Goal: Task Accomplishment & Management: Manage account settings

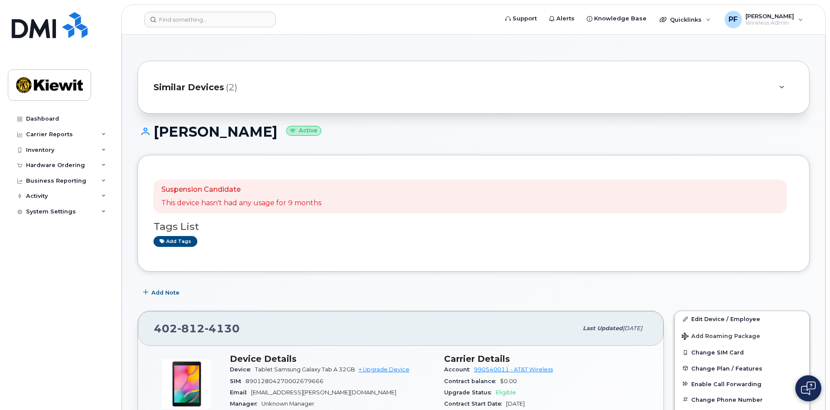
scroll to position [130, 0]
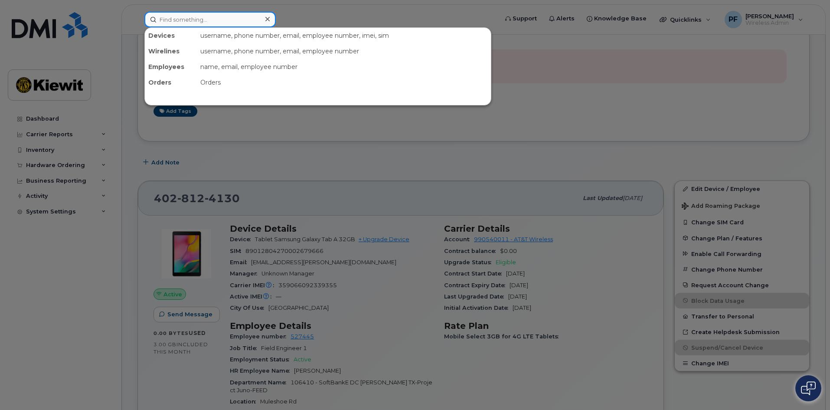
click at [172, 21] on input at bounding box center [209, 20] width 131 height 16
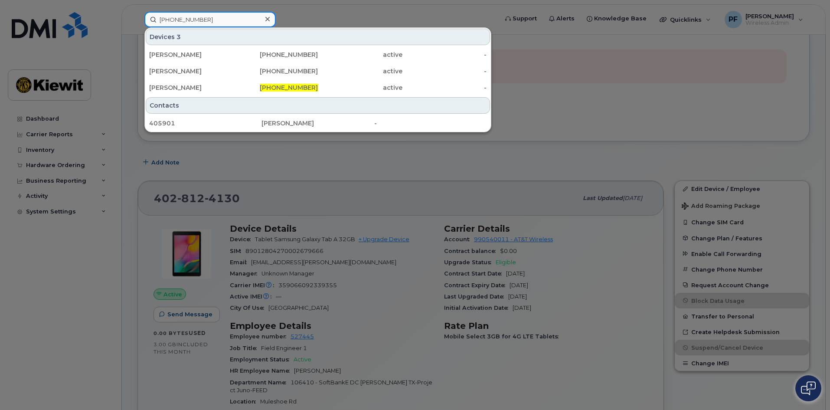
type input "405-901-0625"
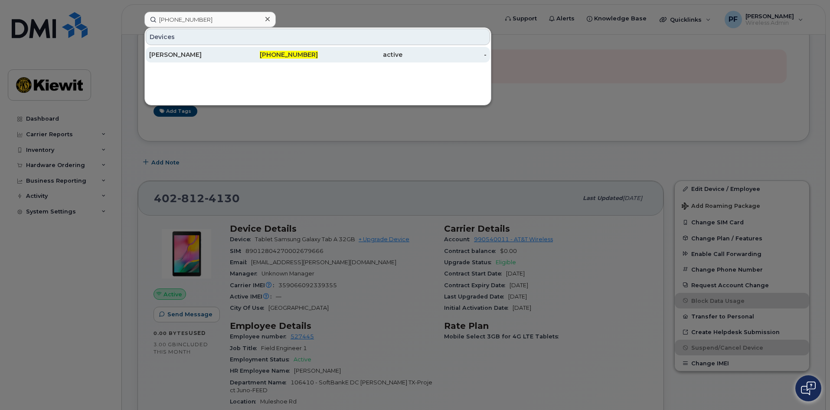
click at [234, 49] on div "RILEY PFANNENSTIEL" at bounding box center [276, 55] width 85 height 16
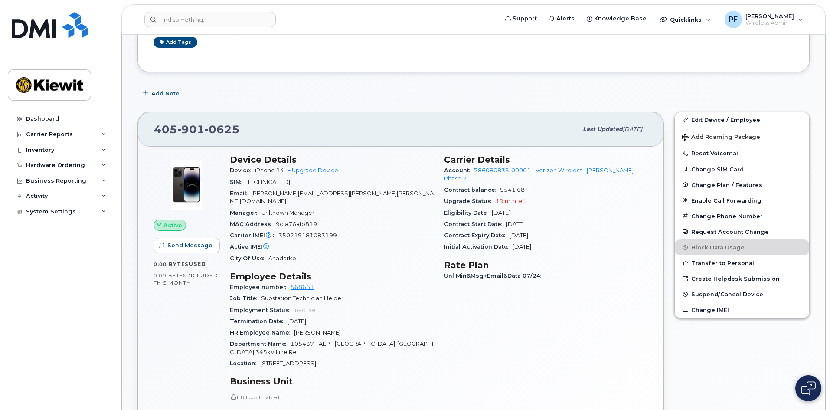
scroll to position [130, 0]
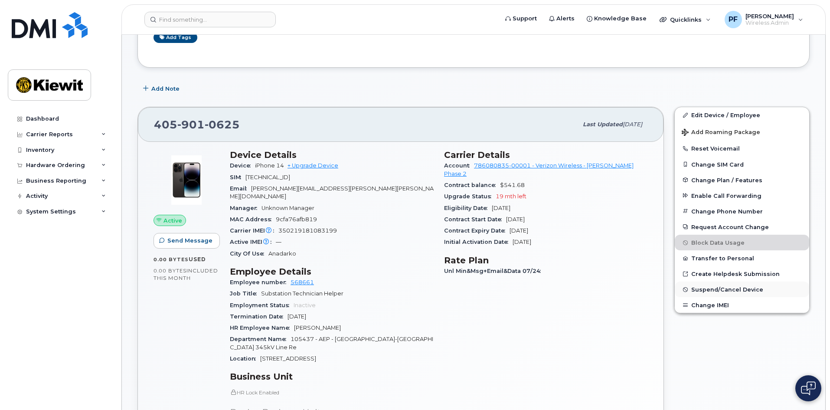
click at [710, 290] on span "Suspend/Cancel Device" at bounding box center [727, 289] width 72 height 7
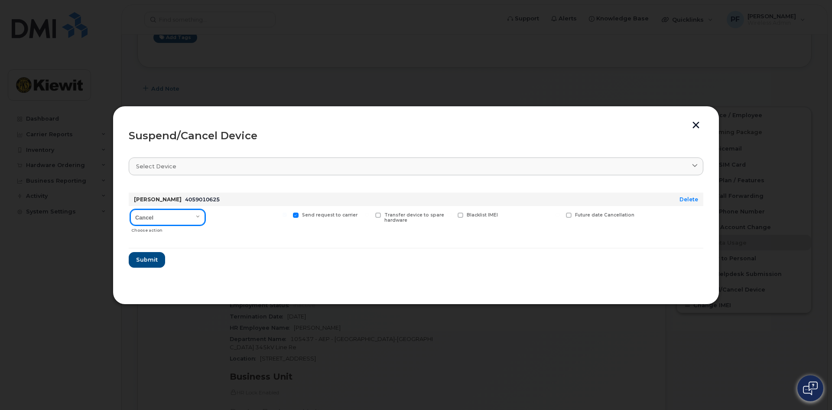
click at [173, 223] on select "Cancel Suspend - Reduced Rate Suspend - Full Rate Suspend - Lost Device/Stolen …" at bounding box center [167, 217] width 75 height 16
select select "[object Object]"
click at [130, 209] on select "Cancel Suspend - Reduced Rate Suspend - Full Rate Suspend - Lost Device/Stolen …" at bounding box center [167, 217] width 75 height 16
click at [229, 212] on span "Available for new activations/redeployments" at bounding box center [252, 217] width 65 height 11
click at [205, 212] on input "Available for new activations/redeployments" at bounding box center [202, 214] width 4 height 4
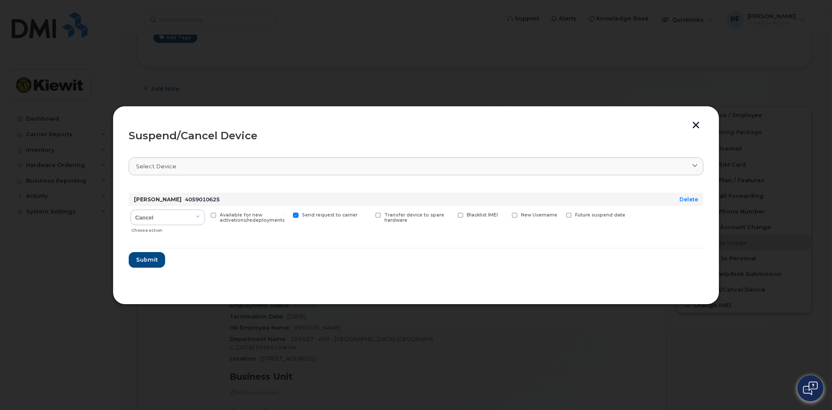
checkbox input "true"
click at [135, 257] on button "Submit" at bounding box center [147, 260] width 36 height 16
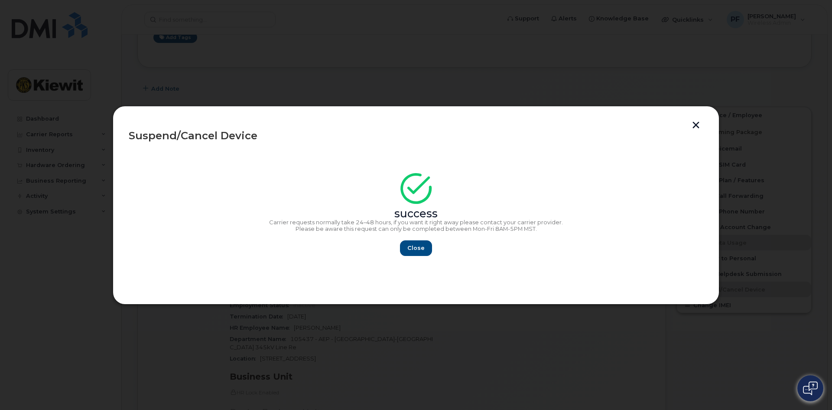
click at [431, 260] on section "success Carrier requests normally take 24–48 hours, if you want it right away p…" at bounding box center [416, 219] width 575 height 139
click at [409, 244] on span "Close" at bounding box center [415, 248] width 17 height 8
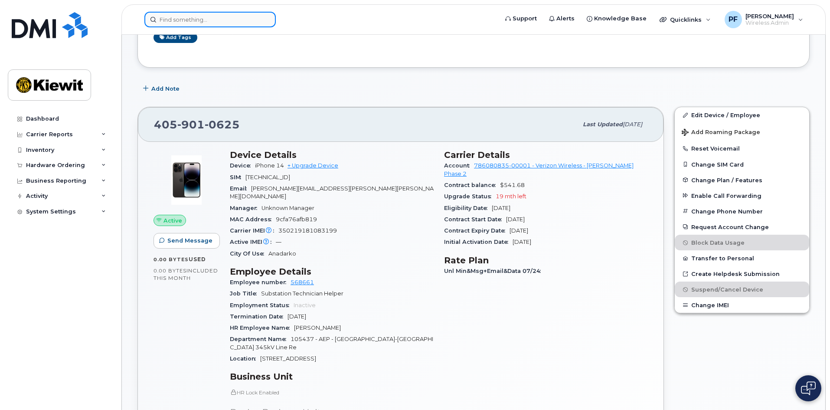
click at [184, 13] on input at bounding box center [209, 20] width 131 height 16
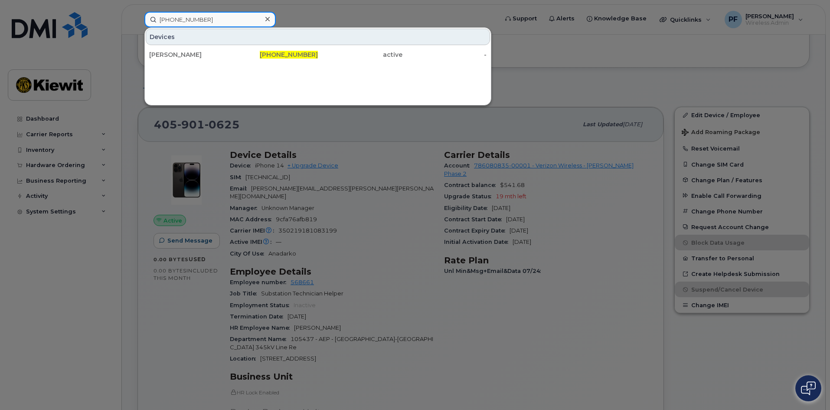
click at [217, 15] on input "860-949-5064" at bounding box center [209, 20] width 131 height 16
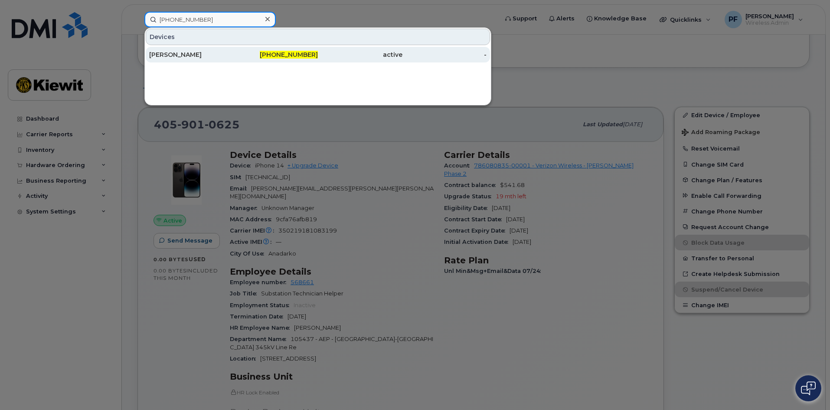
type input "860-949-5064"
click at [209, 56] on div "[PERSON_NAME]" at bounding box center [191, 54] width 85 height 9
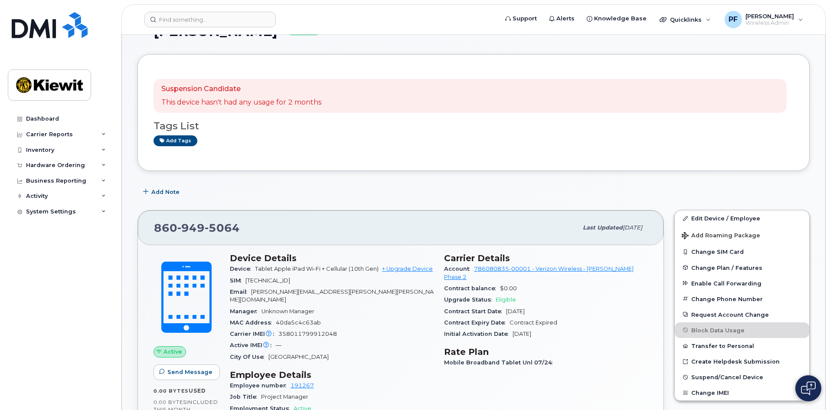
scroll to position [260, 0]
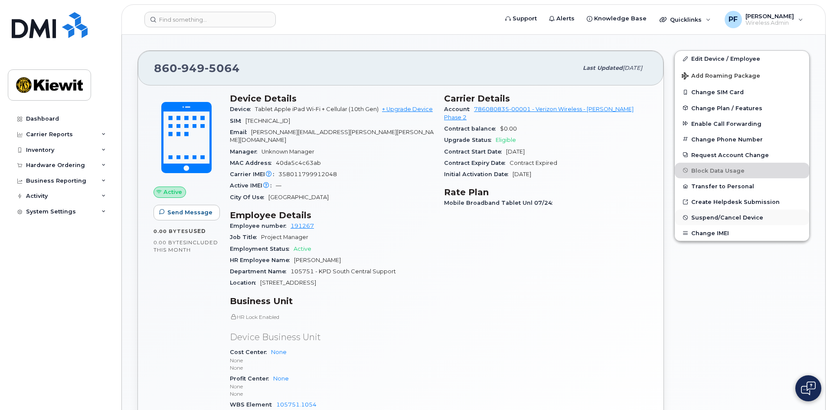
click at [710, 216] on span "Suspend/Cancel Device" at bounding box center [727, 217] width 72 height 7
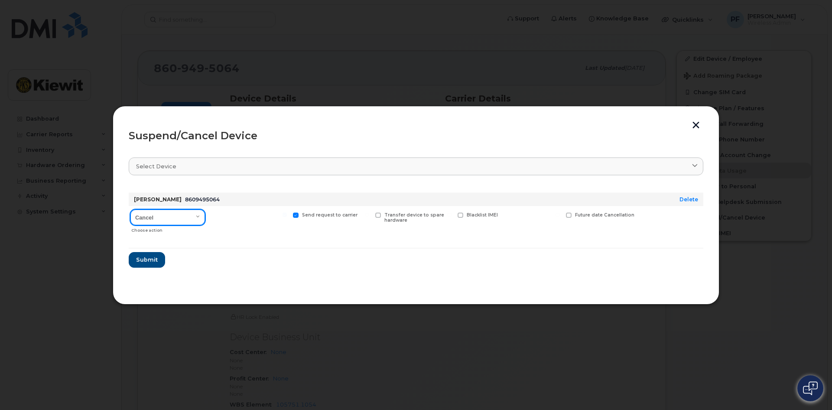
click at [160, 221] on select "Cancel Suspend - Reduced Rate Suspend - Full Rate Suspend - Lost Device/Stolen …" at bounding box center [167, 217] width 75 height 16
select select "[object Object]"
click at [130, 209] on select "Cancel Suspend - Reduced Rate Suspend - Full Rate Suspend - Lost Device/Stolen …" at bounding box center [167, 217] width 75 height 16
click at [222, 214] on span "Available for new activations/redeployments" at bounding box center [252, 217] width 65 height 11
click at [205, 214] on input "Available for new activations/redeployments" at bounding box center [202, 214] width 4 height 4
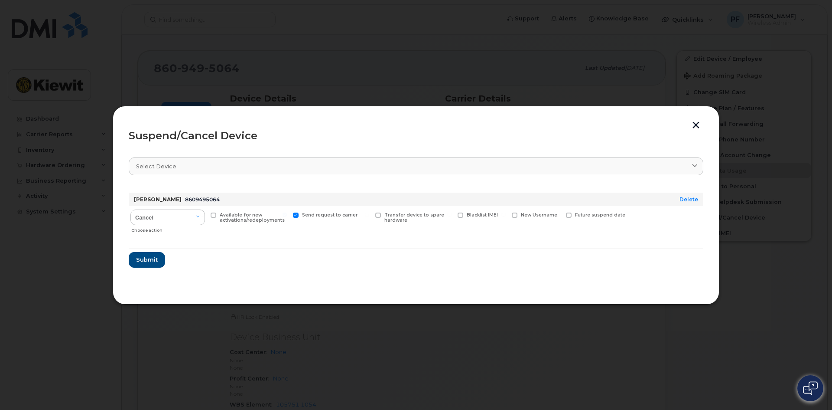
checkbox input "true"
click at [162, 254] on button "Submit" at bounding box center [147, 260] width 36 height 16
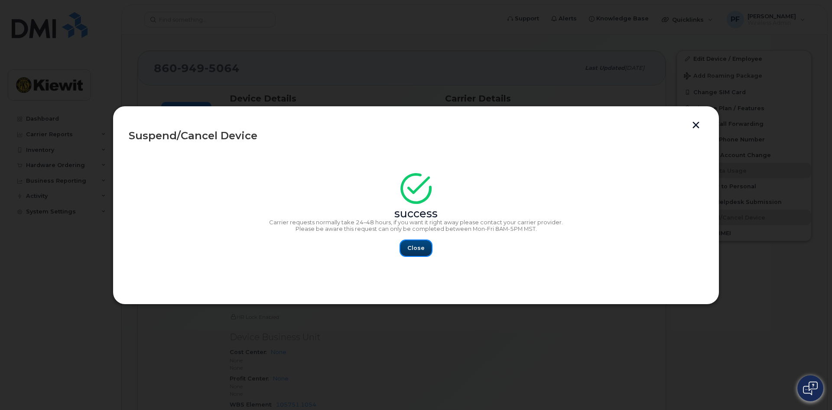
click at [411, 243] on button "Close" at bounding box center [416, 248] width 31 height 16
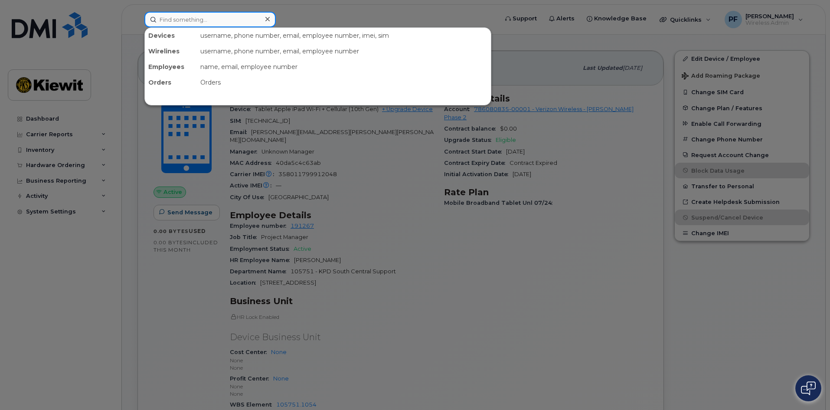
click at [186, 18] on input at bounding box center [209, 20] width 131 height 16
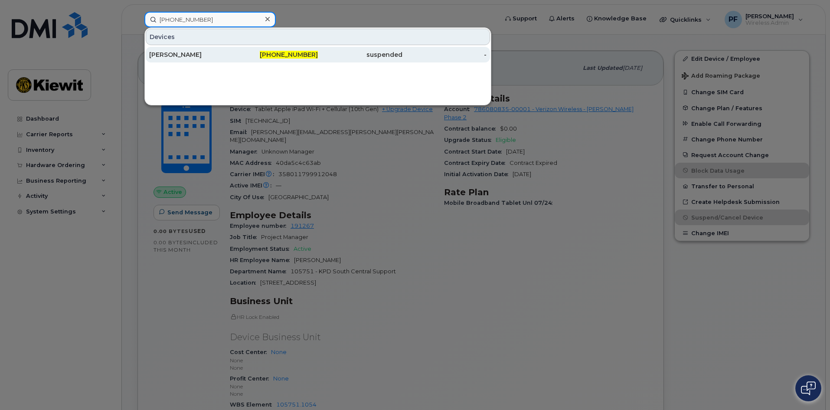
type input "405-318-8334"
click at [206, 54] on div "[PERSON_NAME]" at bounding box center [191, 54] width 85 height 9
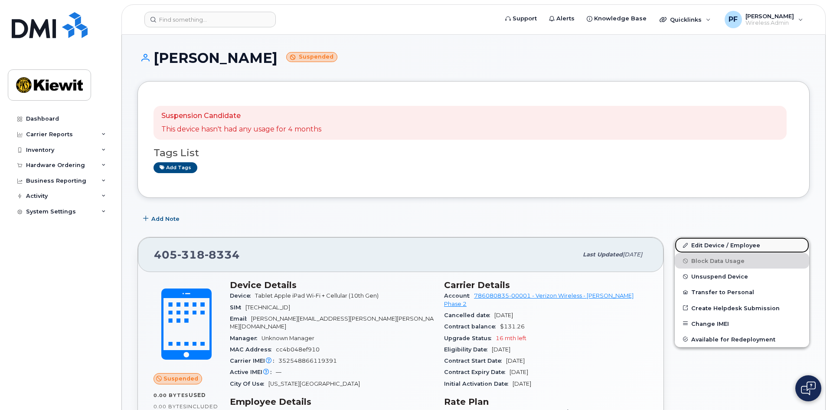
click at [716, 245] on link "Edit Device / Employee" at bounding box center [741, 245] width 134 height 16
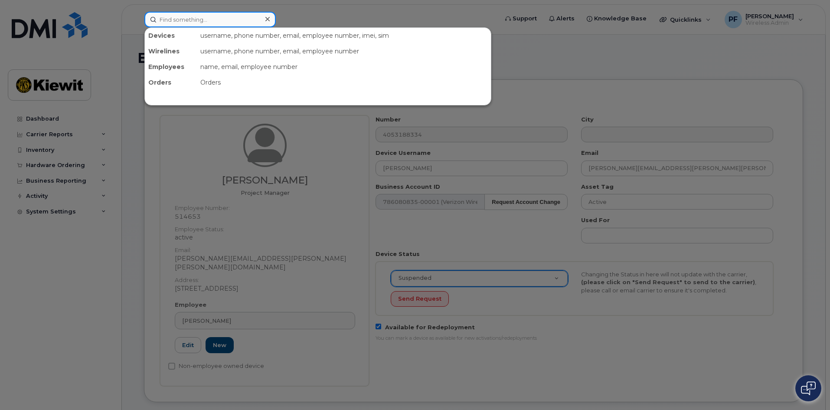
click at [170, 19] on input at bounding box center [209, 20] width 131 height 16
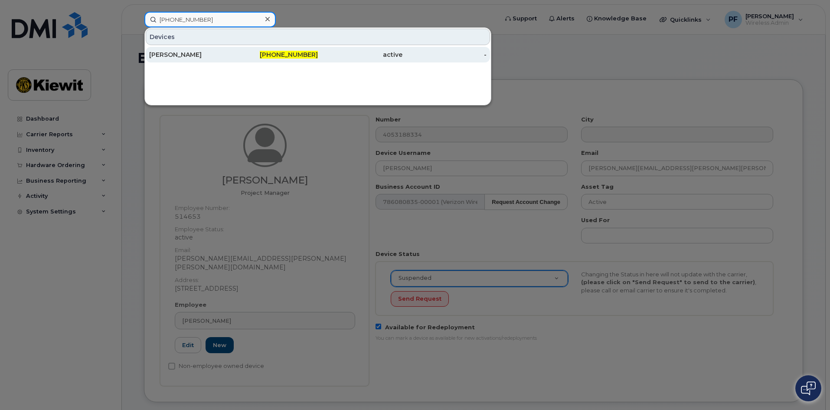
type input "[PHONE_NUMBER]"
click at [211, 55] on div "[PERSON_NAME]" at bounding box center [191, 54] width 85 height 9
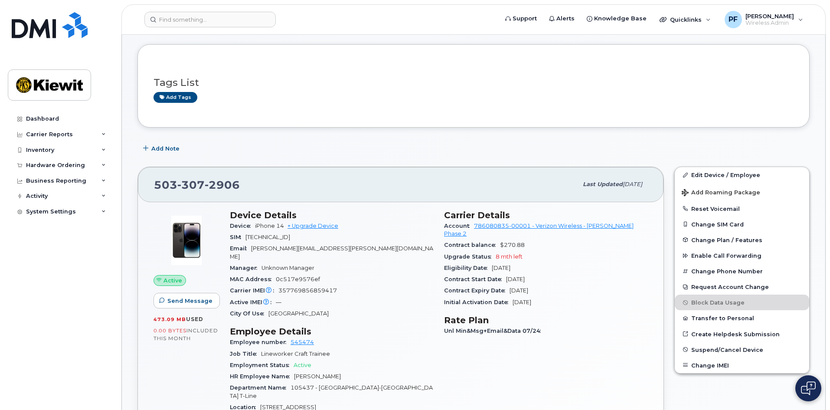
scroll to position [87, 0]
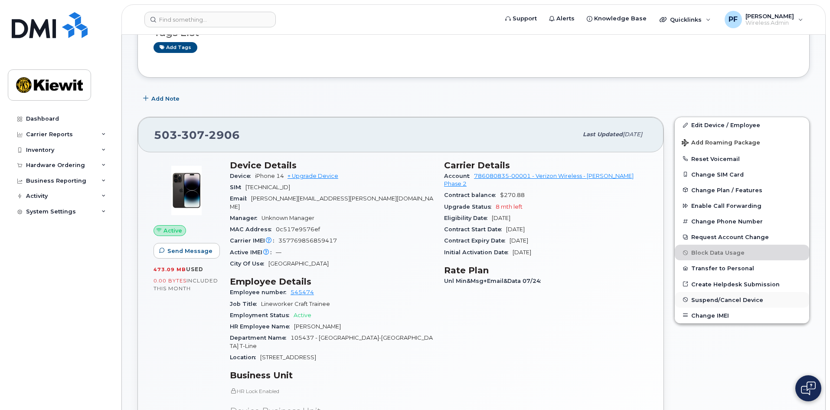
click at [715, 302] on span "Suspend/Cancel Device" at bounding box center [727, 299] width 72 height 7
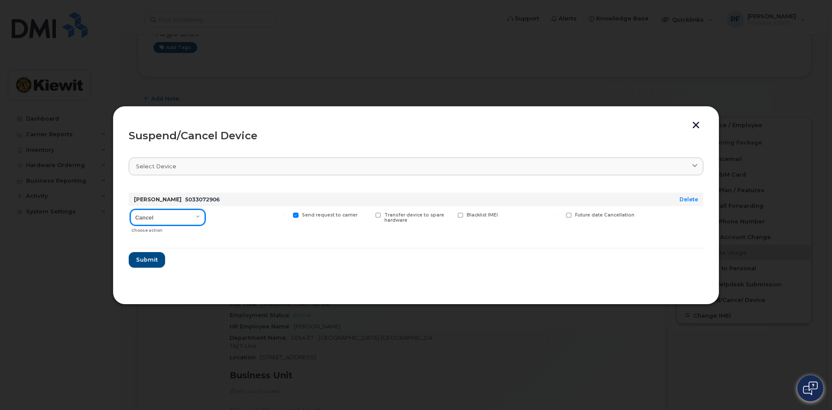
drag, startPoint x: 178, startPoint y: 215, endPoint x: 167, endPoint y: 220, distance: 11.7
click at [178, 215] on select "Cancel Suspend - Reduced Rate Suspend - Full Rate Suspend - Lost Device/Stolen …" at bounding box center [167, 217] width 75 height 16
select select "[object Object]"
click at [130, 209] on select "Cancel Suspend - Reduced Rate Suspend - Full Rate Suspend - Lost Device/Stolen …" at bounding box center [167, 217] width 75 height 16
click at [233, 216] on span "Available for new activations/redeployments" at bounding box center [252, 217] width 65 height 11
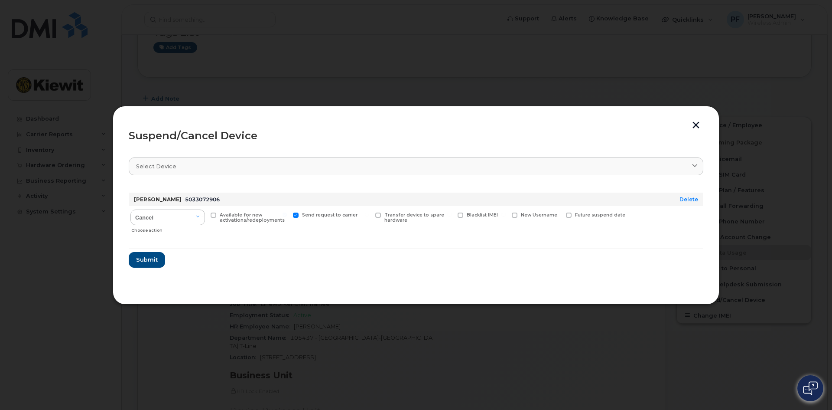
click at [205, 216] on input "Available for new activations/redeployments" at bounding box center [202, 214] width 4 height 4
checkbox input "true"
click at [158, 255] on button "Submit" at bounding box center [147, 260] width 36 height 16
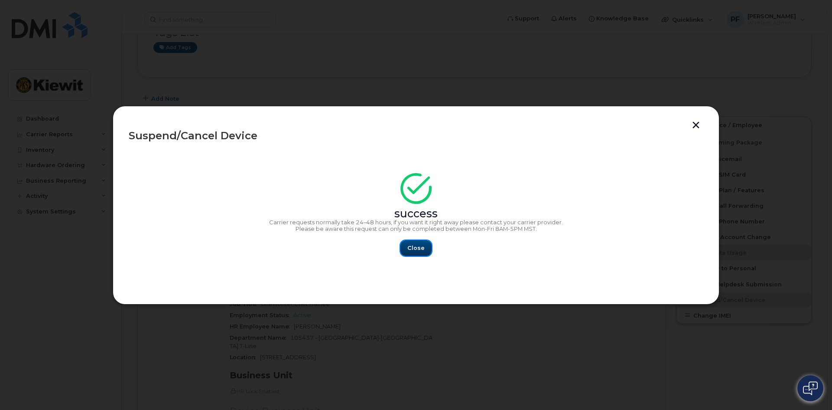
click at [416, 245] on span "Close" at bounding box center [415, 248] width 17 height 8
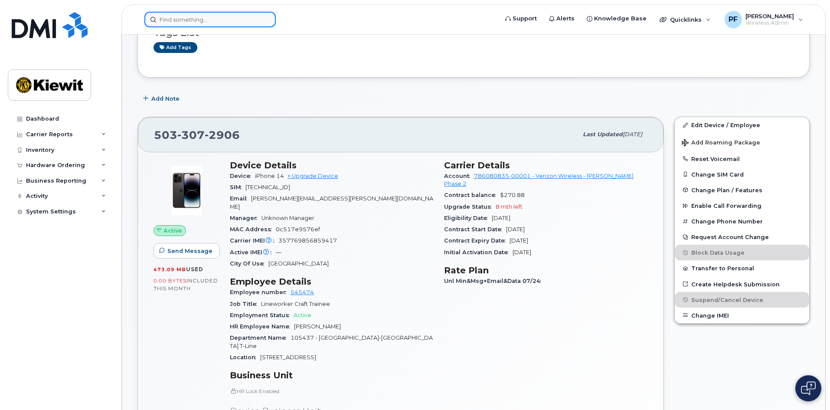
click at [208, 20] on input at bounding box center [209, 20] width 131 height 16
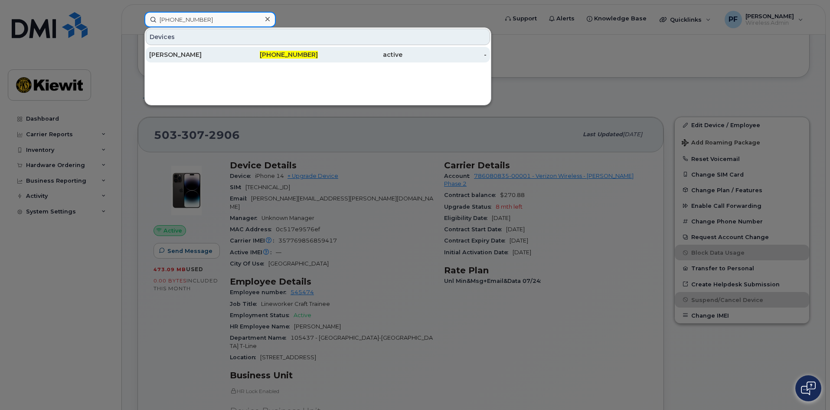
type input "503-307-1449"
click at [225, 55] on div "[PERSON_NAME]" at bounding box center [191, 54] width 85 height 9
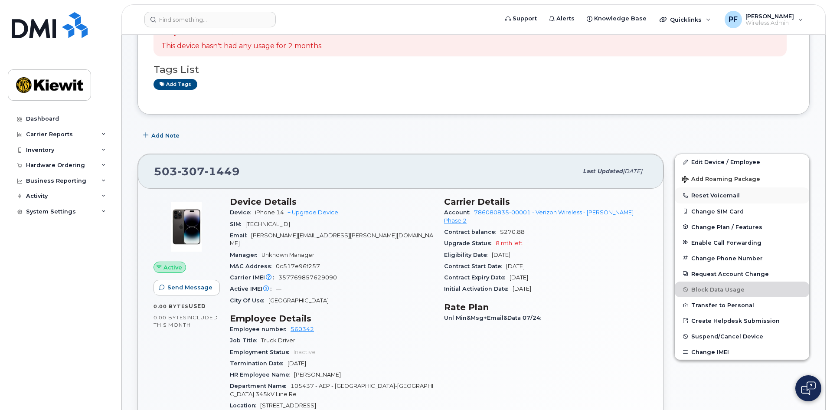
scroll to position [87, 0]
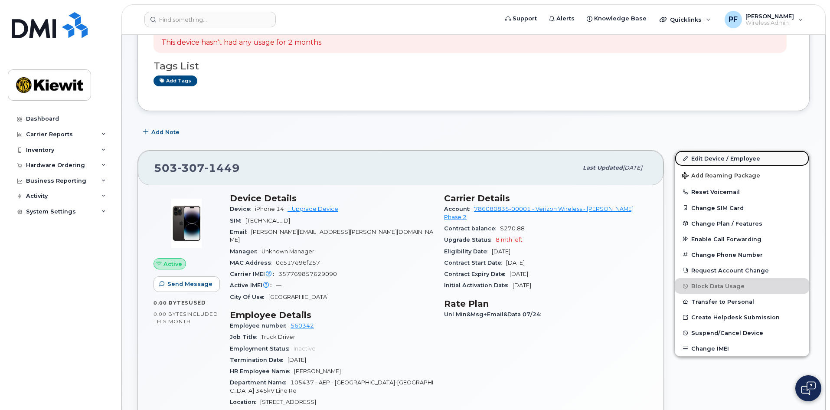
click at [715, 161] on link "Edit Device / Employee" at bounding box center [741, 158] width 134 height 16
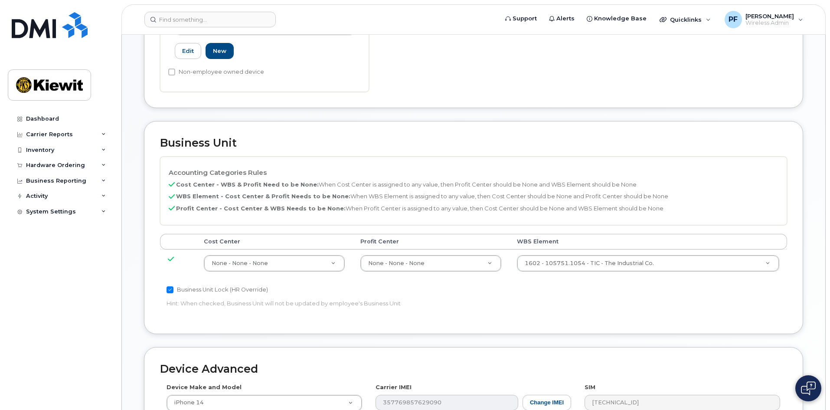
scroll to position [217, 0]
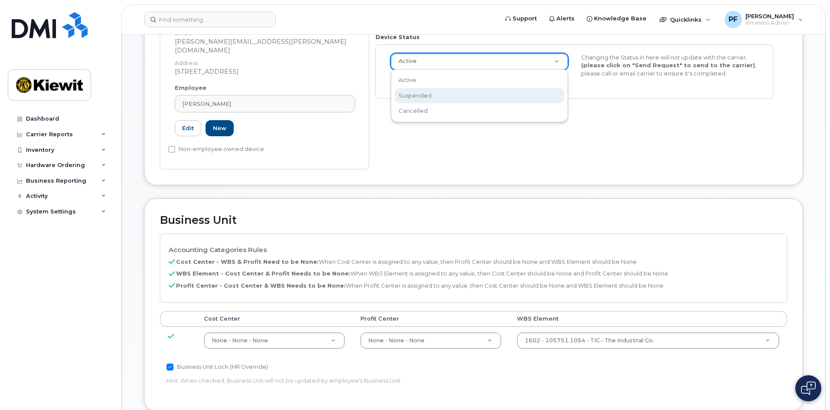
select select "suspended"
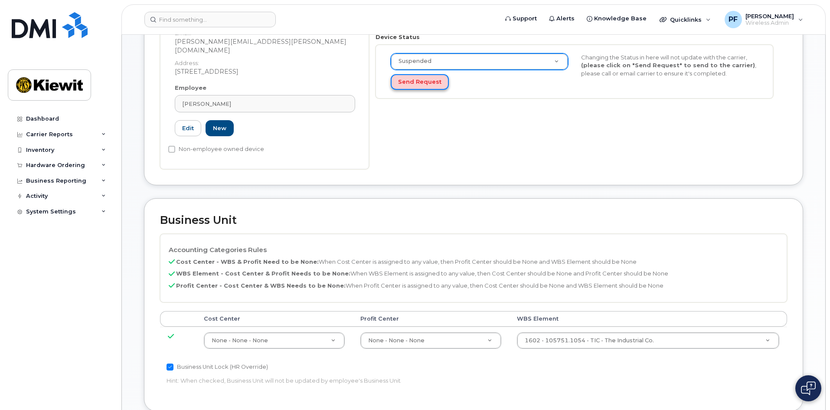
click at [413, 83] on button "Send Request" at bounding box center [420, 82] width 58 height 16
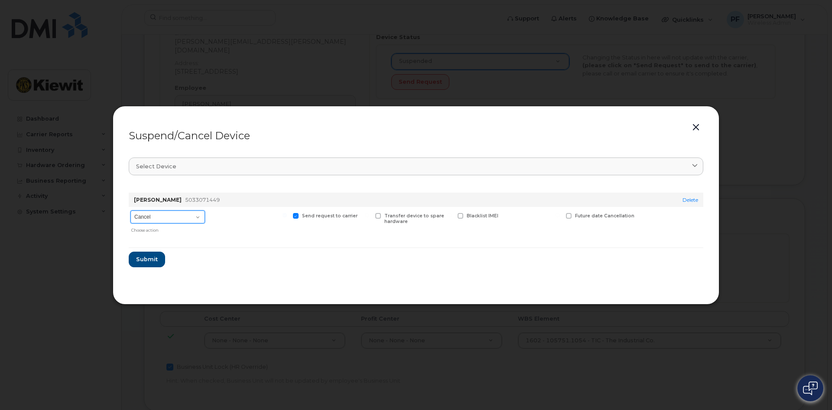
click at [182, 216] on select "Cancel Suspend - Reduced Rate Suspend - Full Rate Suspend - Lost Device/Stolen …" at bounding box center [167, 216] width 75 height 13
select select "[object Object]"
click at [130, 210] on select "Cancel Suspend - Reduced Rate Suspend - Full Rate Suspend - Lost Device/Stolen …" at bounding box center [167, 216] width 75 height 13
click at [236, 223] on span "Available for new activations/redeployments" at bounding box center [252, 218] width 65 height 11
click at [205, 217] on input "Available for new activations/redeployments" at bounding box center [202, 215] width 4 height 4
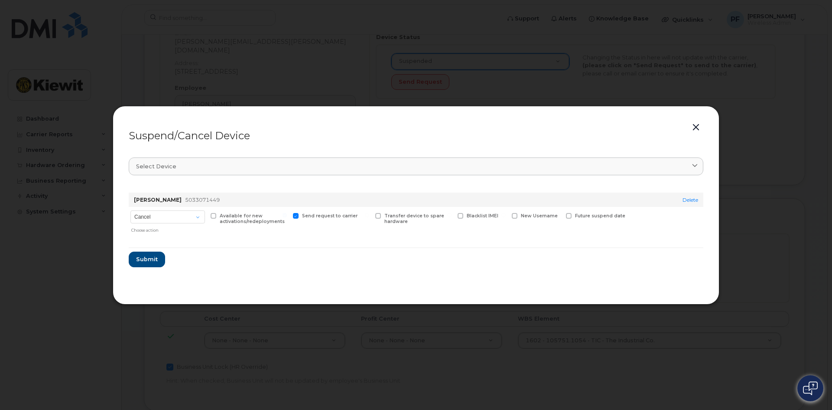
checkbox input "true"
click at [145, 264] on button "Submit" at bounding box center [147, 259] width 36 height 16
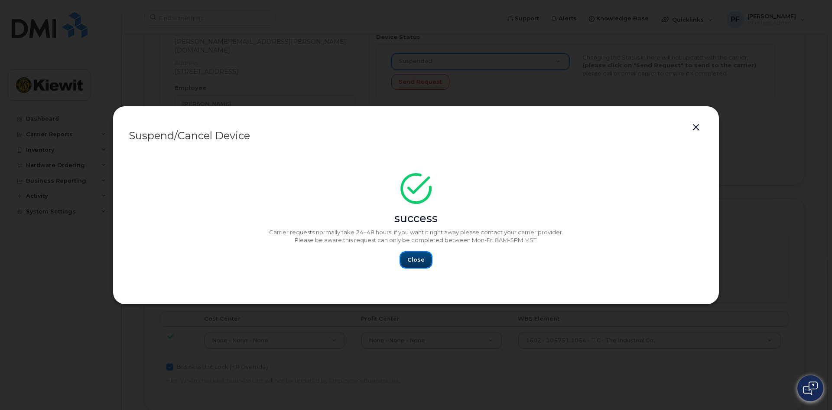
click at [427, 258] on button "Close" at bounding box center [416, 260] width 31 height 16
click at [420, 261] on span "Close" at bounding box center [415, 259] width 17 height 8
click at [696, 125] on button "button" at bounding box center [696, 127] width 13 height 12
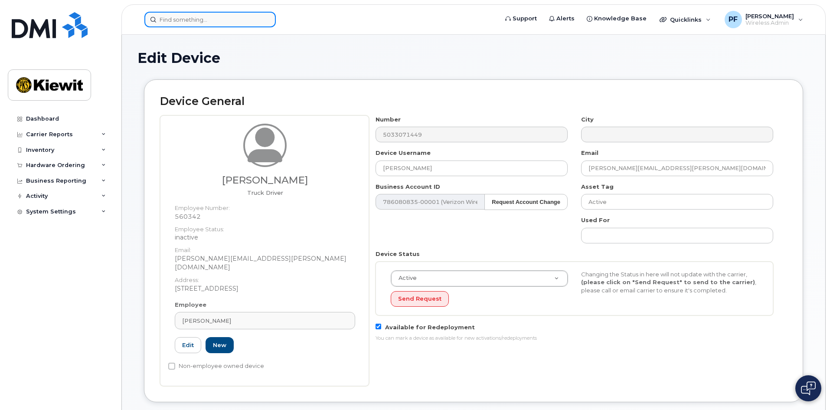
click at [199, 19] on input at bounding box center [209, 20] width 131 height 16
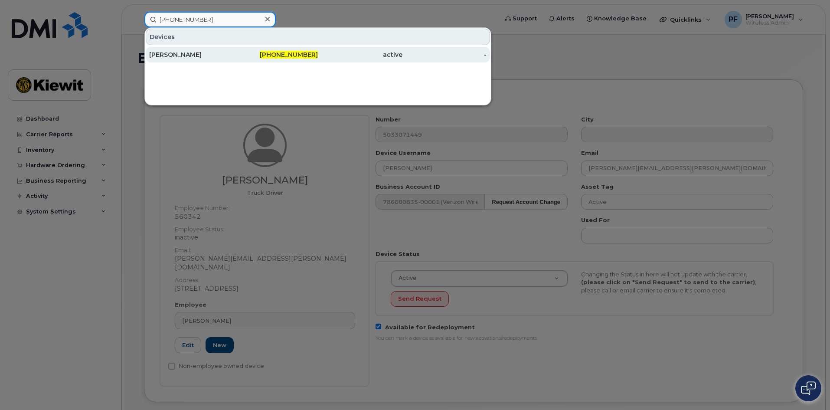
type input "580-450-1423"
click at [204, 52] on div "ALAN PIERSON" at bounding box center [191, 54] width 85 height 9
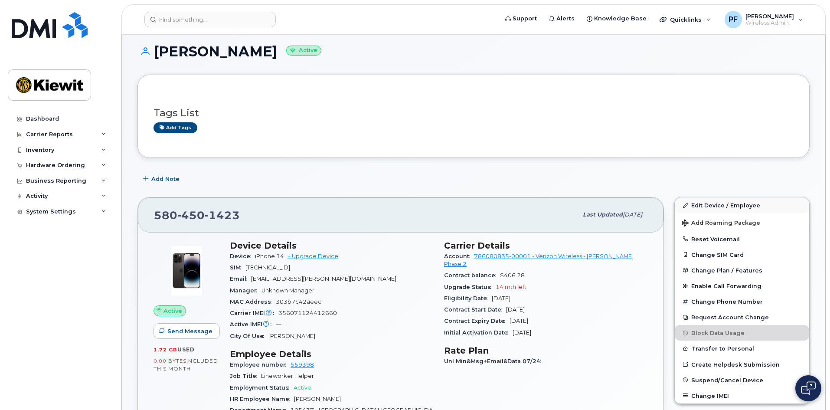
scroll to position [173, 0]
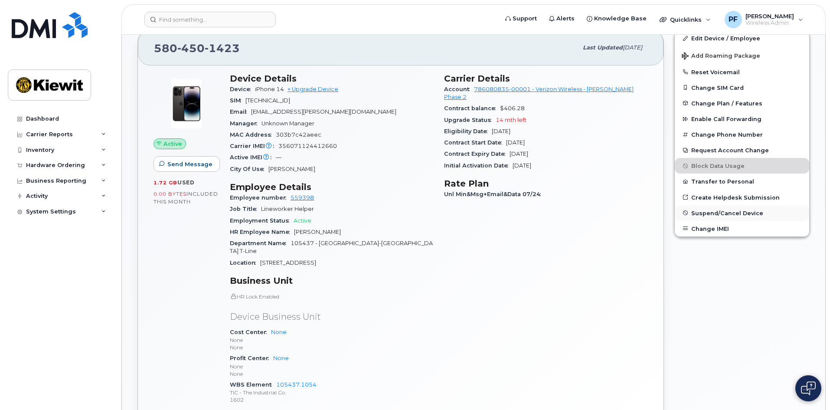
click at [723, 208] on button "Suspend/Cancel Device" at bounding box center [741, 213] width 134 height 16
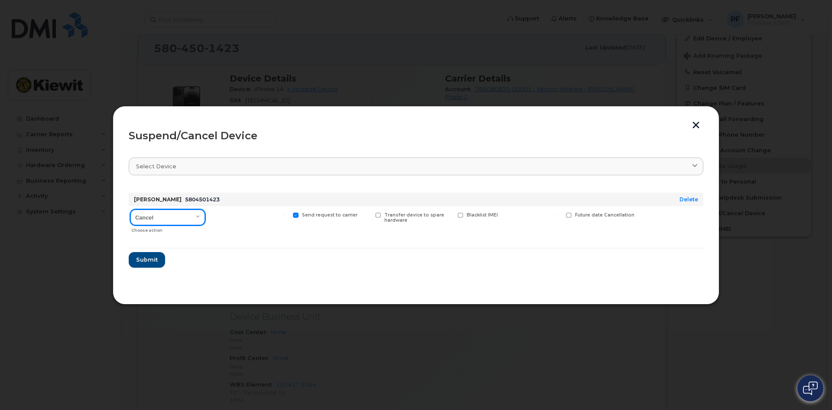
drag, startPoint x: 177, startPoint y: 219, endPoint x: 176, endPoint y: 224, distance: 5.1
click at [177, 219] on select "Cancel Suspend - Reduced Rate Suspend - Full Rate Suspend - Lost Device/Stolen …" at bounding box center [167, 217] width 75 height 16
select select "[object Object]"
click at [130, 209] on select "Cancel Suspend - Reduced Rate Suspend - Full Rate Suspend - Lost Device/Stolen …" at bounding box center [167, 217] width 75 height 16
click at [236, 218] on span "Available for new activations/redeployments" at bounding box center [252, 217] width 65 height 11
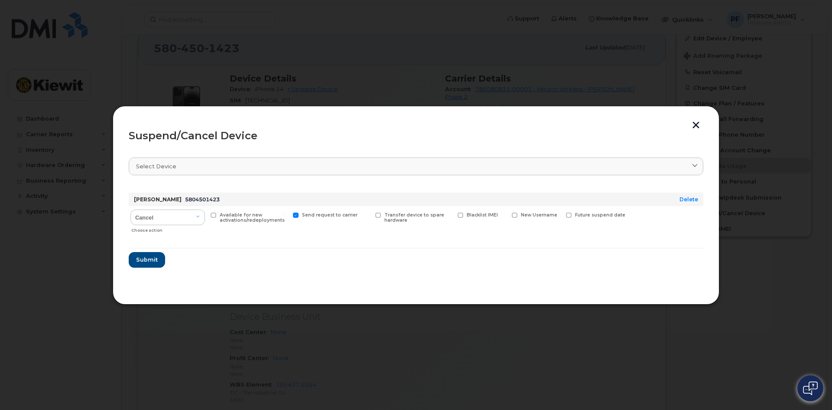
click at [205, 217] on input "Available for new activations/redeployments" at bounding box center [202, 214] width 4 height 4
checkbox input "true"
click at [156, 257] on span "Submit" at bounding box center [147, 259] width 22 height 8
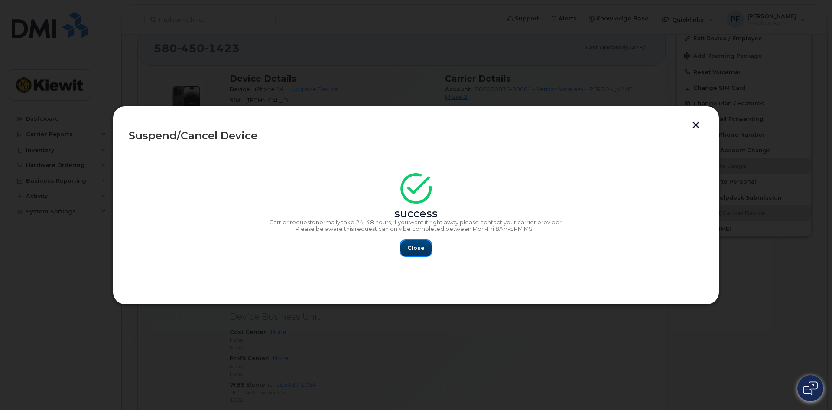
click at [414, 245] on span "Close" at bounding box center [415, 248] width 17 height 8
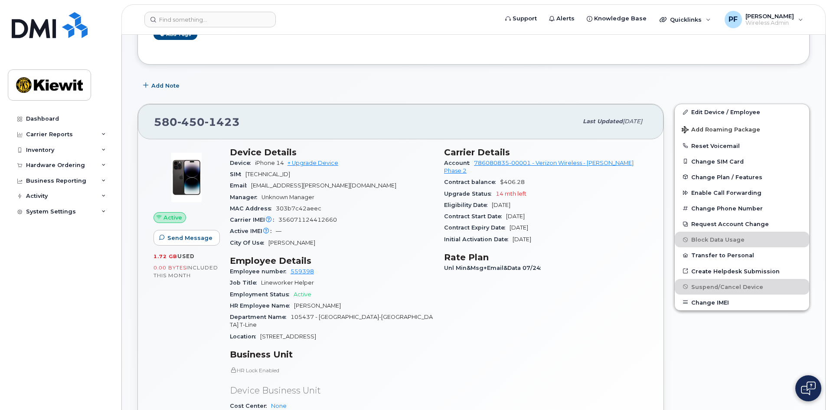
scroll to position [0, 0]
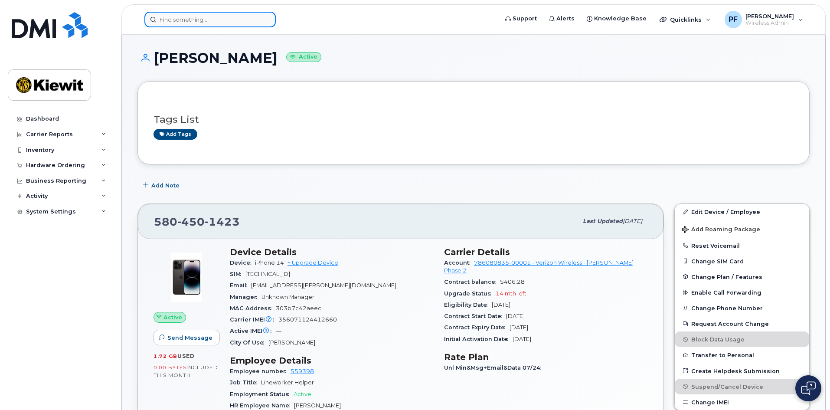
click at [177, 25] on input at bounding box center [209, 20] width 131 height 16
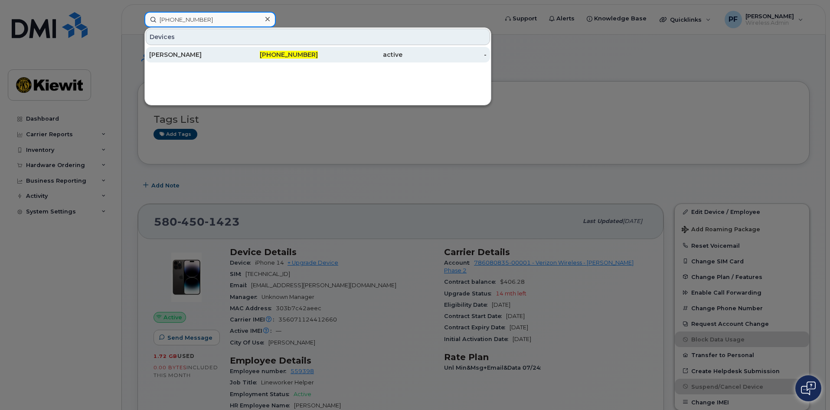
type input "405-901-0626"
click at [218, 54] on div "[PERSON_NAME]" at bounding box center [191, 54] width 85 height 9
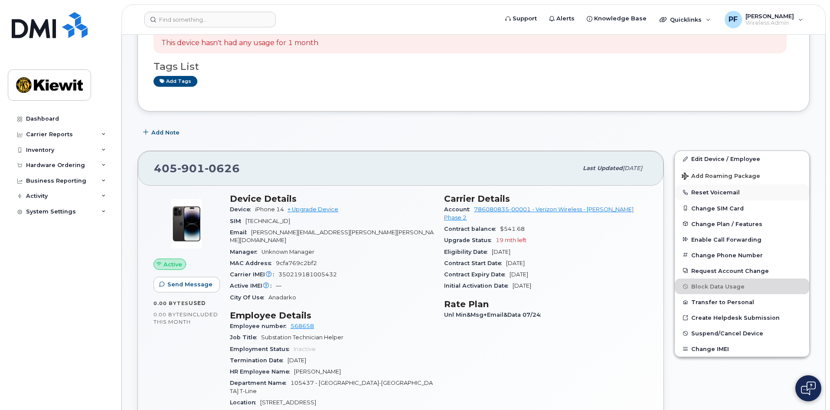
scroll to position [87, 0]
click at [704, 329] on button "Suspend/Cancel Device" at bounding box center [741, 333] width 134 height 16
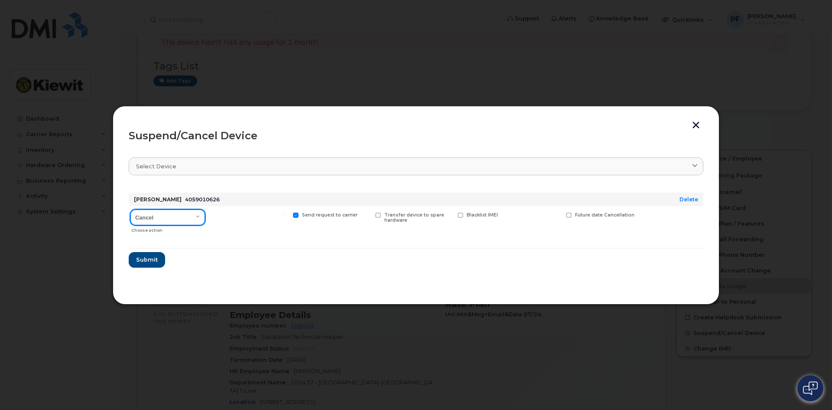
click at [168, 215] on select "Cancel Suspend - Reduced Rate Suspend - Full Rate Suspend - Lost Device/Stolen …" at bounding box center [167, 217] width 75 height 16
select select "[object Object]"
click at [130, 209] on select "Cancel Suspend - Reduced Rate Suspend - Full Rate Suspend - Lost Device/Stolen …" at bounding box center [167, 217] width 75 height 16
drag, startPoint x: 241, startPoint y: 223, endPoint x: 237, endPoint y: 219, distance: 5.6
click at [239, 220] on span "Available for new activations/redeployments" at bounding box center [254, 217] width 68 height 11
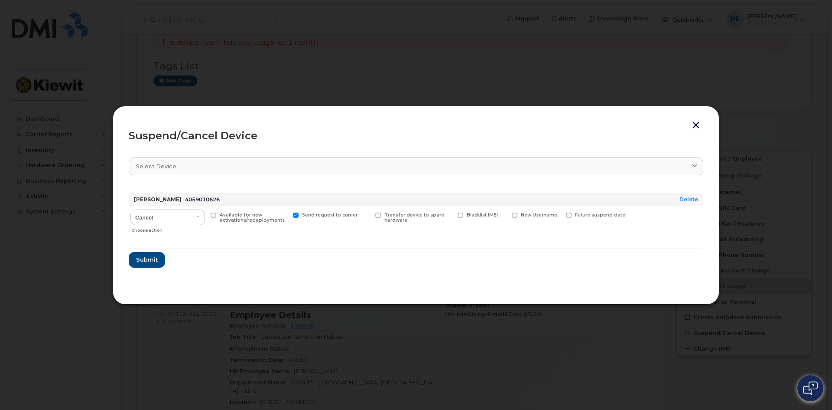
click at [205, 217] on input "Available for new activations/redeployments" at bounding box center [202, 214] width 4 height 4
checkbox input "true"
click at [151, 259] on span "Submit" at bounding box center [147, 259] width 22 height 8
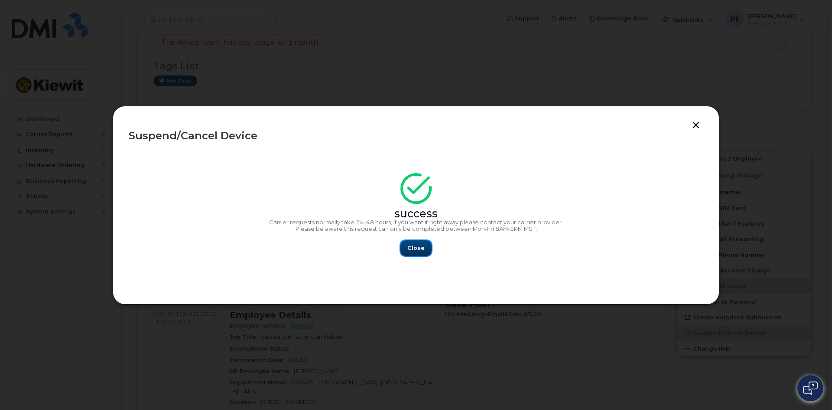
click at [416, 244] on span "Close" at bounding box center [415, 248] width 17 height 8
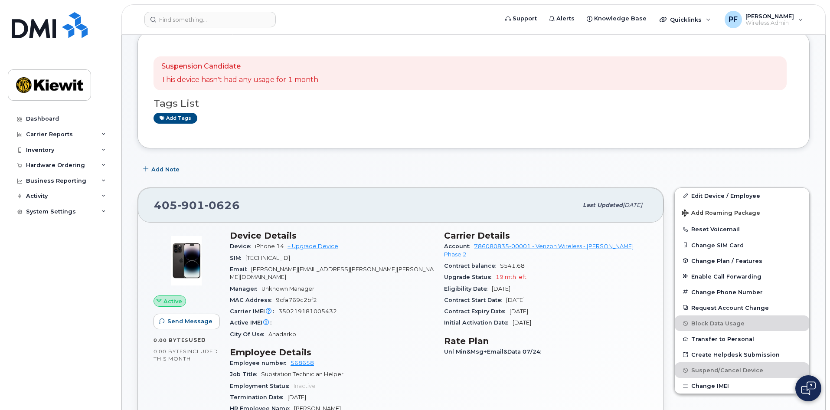
scroll to position [0, 0]
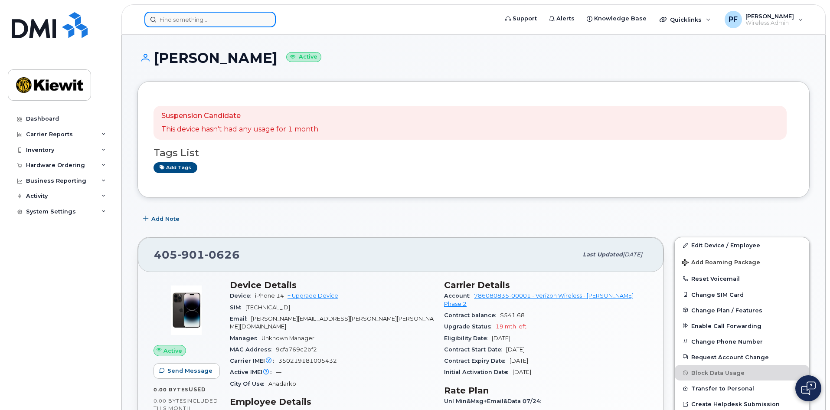
click at [179, 26] on input at bounding box center [209, 20] width 131 height 16
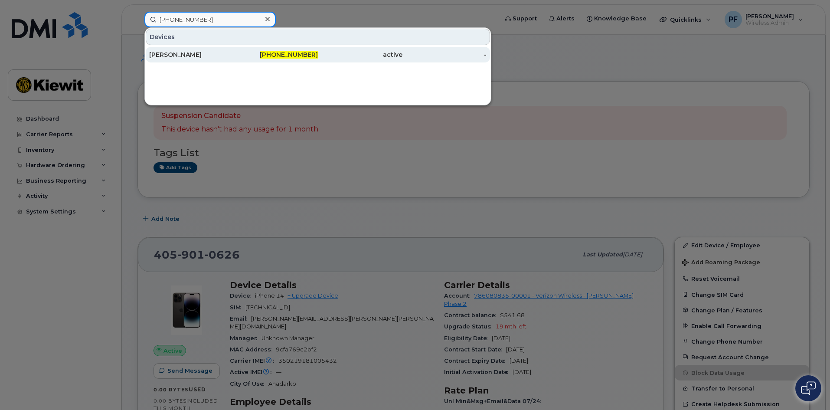
type input "405-901-0625"
click at [202, 54] on div "[PERSON_NAME]" at bounding box center [191, 54] width 85 height 9
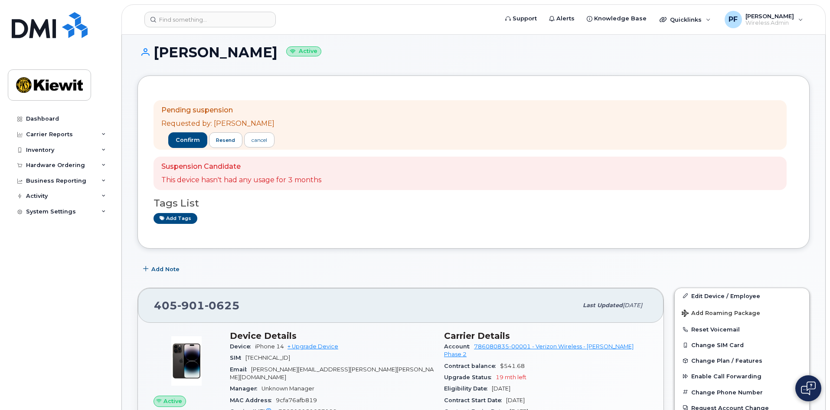
scroll to position [43, 0]
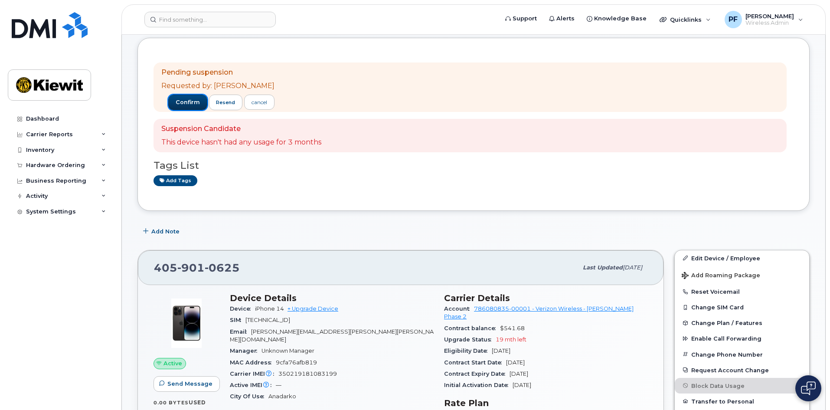
click at [182, 97] on button "confirm" at bounding box center [187, 102] width 39 height 16
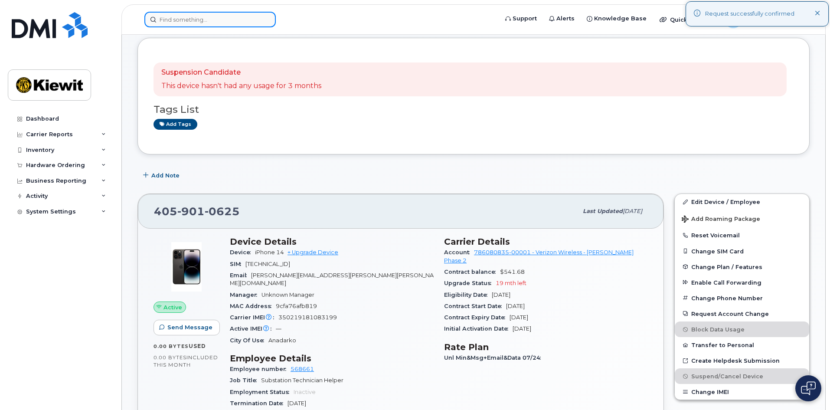
click at [182, 23] on input at bounding box center [209, 20] width 131 height 16
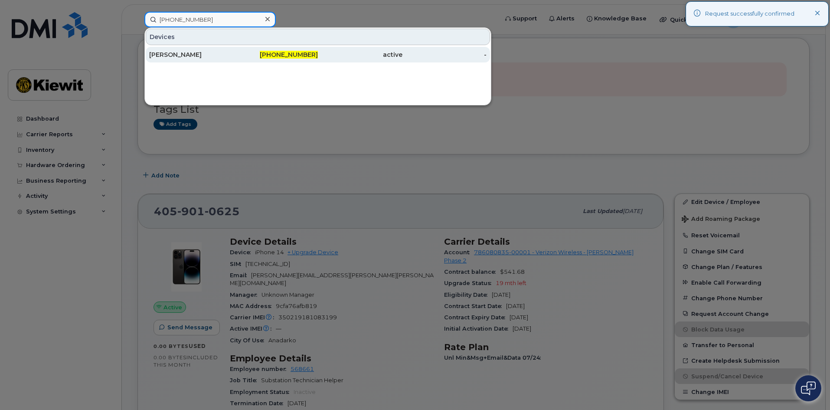
type input "[PHONE_NUMBER]"
click at [206, 56] on div "[PERSON_NAME]" at bounding box center [191, 54] width 85 height 9
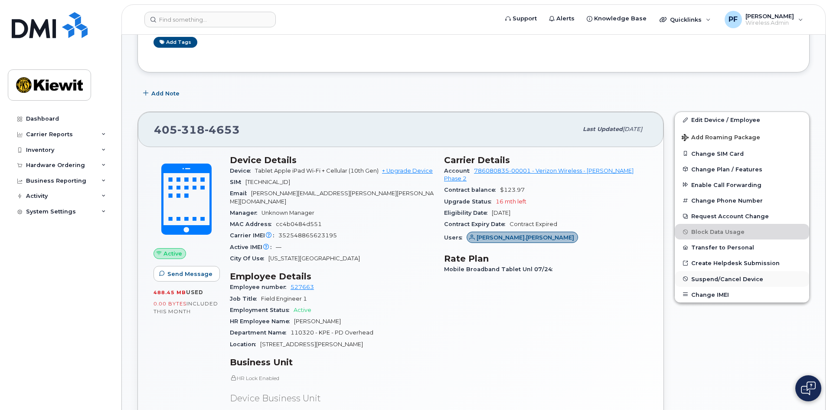
scroll to position [173, 0]
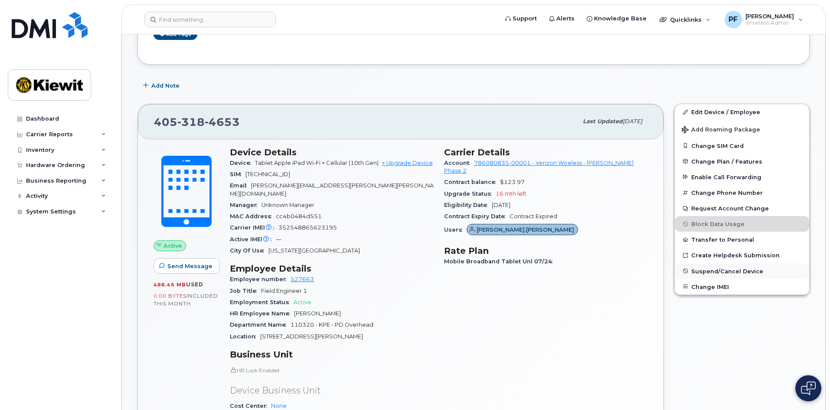
click at [710, 269] on span "Suspend/Cancel Device" at bounding box center [727, 270] width 72 height 7
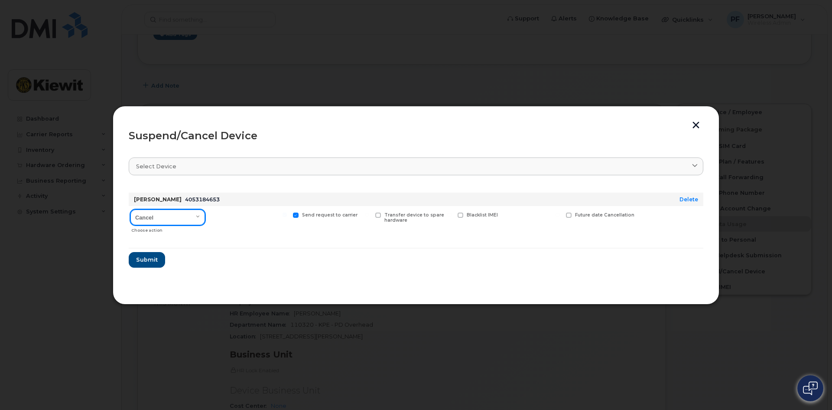
click at [173, 218] on select "Cancel Suspend - Reduced Rate Suspend - Full Rate Suspend - Lost Device/Stolen …" at bounding box center [167, 217] width 75 height 16
select select "[object Object]"
click at [130, 209] on select "Cancel Suspend - Reduced Rate Suspend - Full Rate Suspend - Lost Device/Stolen …" at bounding box center [167, 217] width 75 height 16
drag, startPoint x: 242, startPoint y: 217, endPoint x: 236, endPoint y: 217, distance: 5.6
click at [241, 216] on span "Available for new activations/redeployments" at bounding box center [252, 217] width 65 height 11
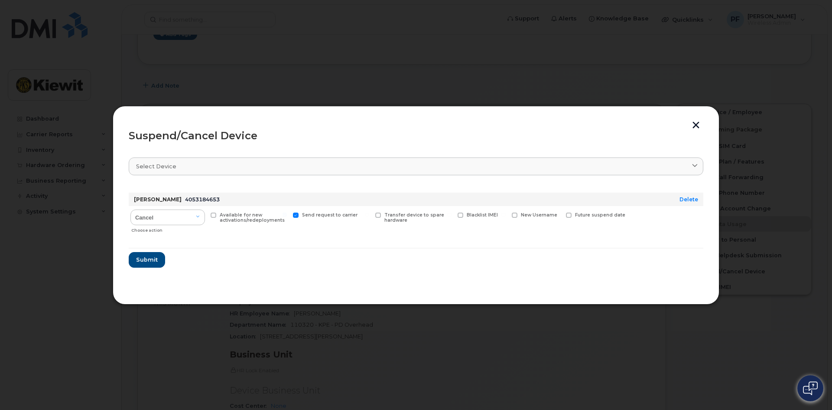
click at [228, 213] on span "Available for new activations/redeployments" at bounding box center [252, 217] width 65 height 11
click at [205, 213] on input "Available for new activations/redeployments" at bounding box center [202, 214] width 4 height 4
checkbox input "true"
click at [140, 257] on span "Submit" at bounding box center [147, 259] width 22 height 8
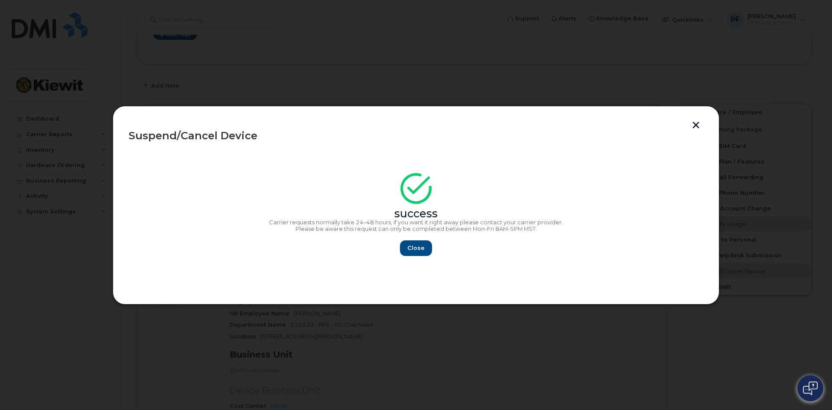
click at [401, 244] on div "Close" at bounding box center [416, 248] width 575 height 16
click at [416, 245] on span "Close" at bounding box center [415, 248] width 17 height 8
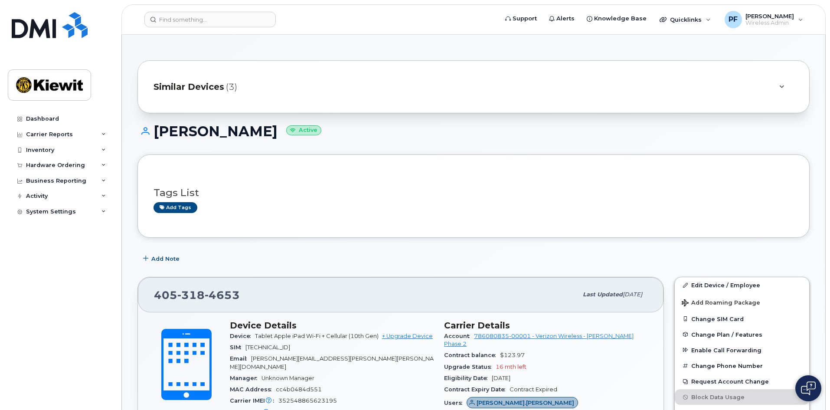
scroll to position [0, 0]
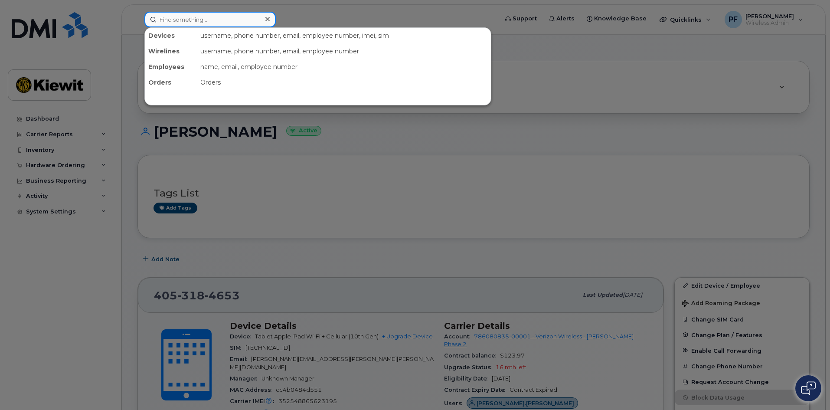
click at [195, 25] on input at bounding box center [209, 20] width 131 height 16
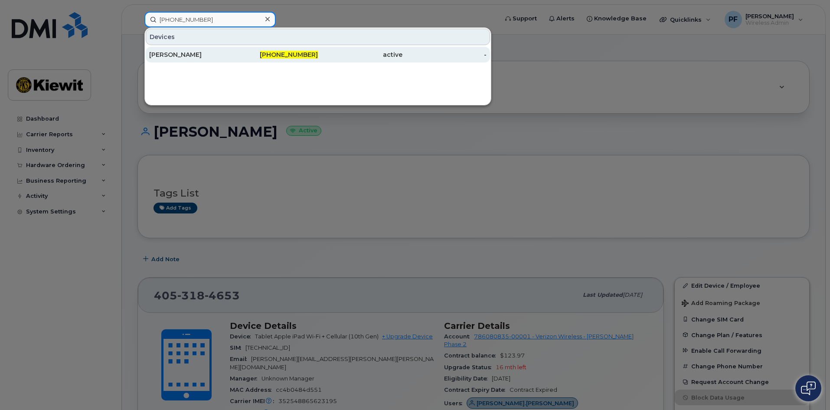
type input "781-686-2676"
click at [194, 52] on div "ALAN LAUBERT" at bounding box center [191, 54] width 85 height 9
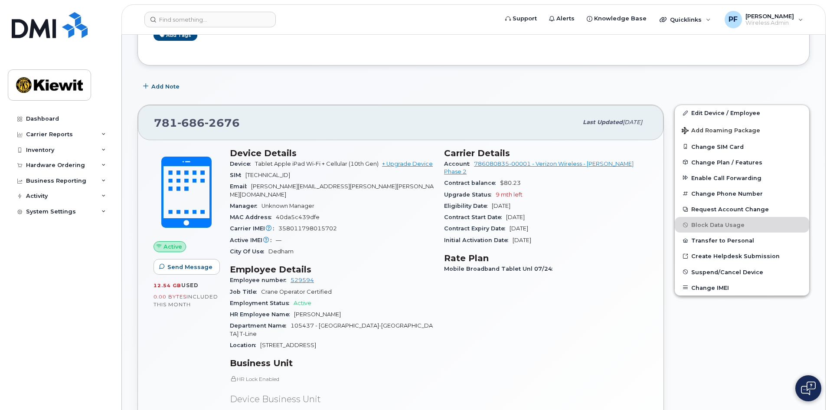
scroll to position [173, 0]
click at [706, 271] on span "Suspend/Cancel Device" at bounding box center [727, 270] width 72 height 7
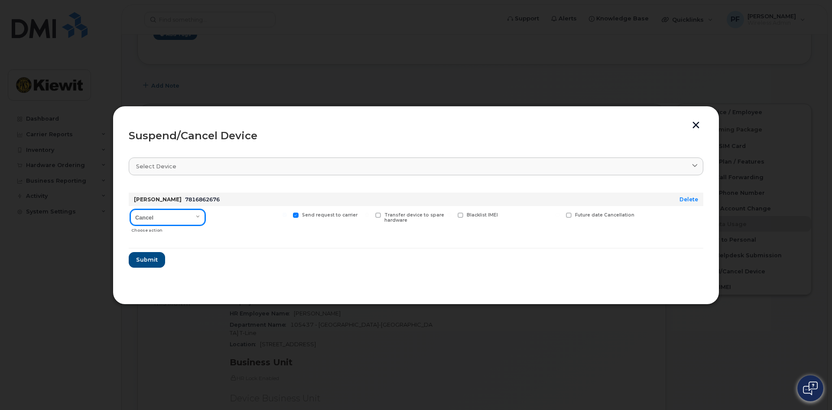
drag, startPoint x: 168, startPoint y: 218, endPoint x: 167, endPoint y: 225, distance: 6.5
click at [168, 218] on select "Cancel Suspend - Reduced Rate Suspend - Full Rate Suspend - Lost Device/Stolen …" at bounding box center [167, 217] width 75 height 16
select select "[object Object]"
click at [130, 209] on select "Cancel Suspend - Reduced Rate Suspend - Full Rate Suspend - Lost Device/Stolen …" at bounding box center [167, 217] width 75 height 16
click at [219, 212] on label "Available for new activations/redeployments" at bounding box center [249, 217] width 77 height 11
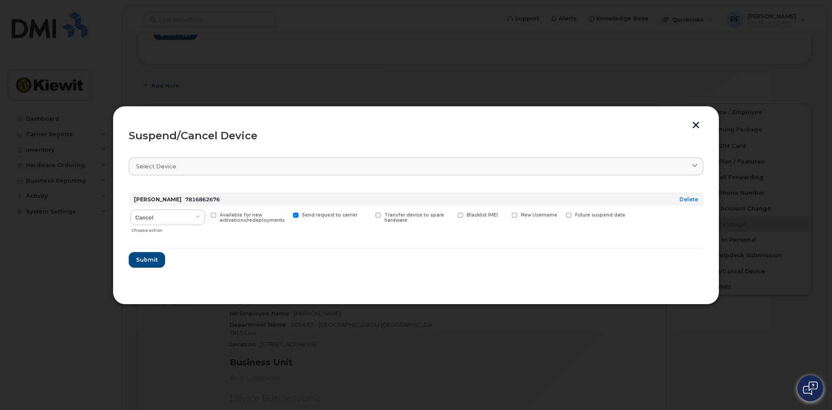
click at [205, 212] on input "Available for new activations/redeployments" at bounding box center [202, 214] width 4 height 4
checkbox input "true"
click at [145, 258] on span "Submit" at bounding box center [147, 259] width 22 height 8
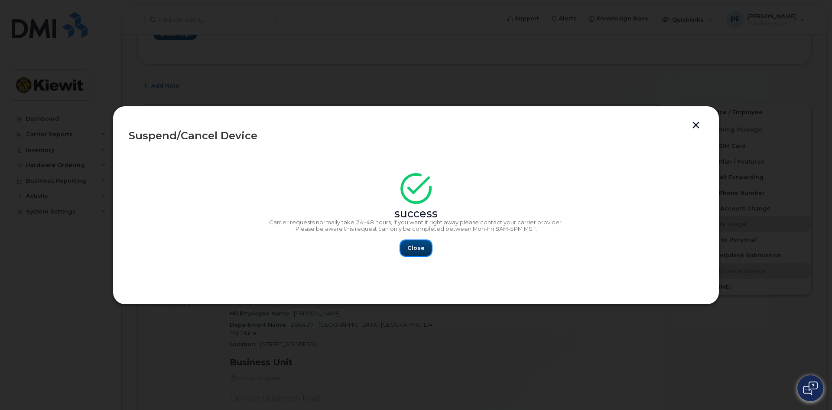
click at [418, 249] on span "Close" at bounding box center [415, 248] width 17 height 8
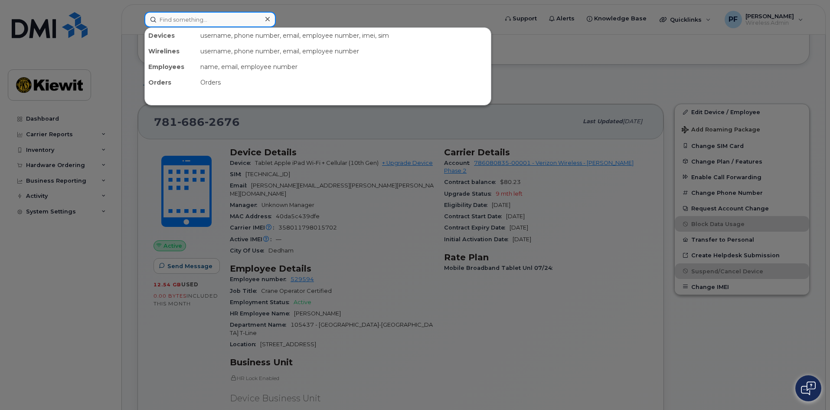
click at [219, 20] on input at bounding box center [209, 20] width 131 height 16
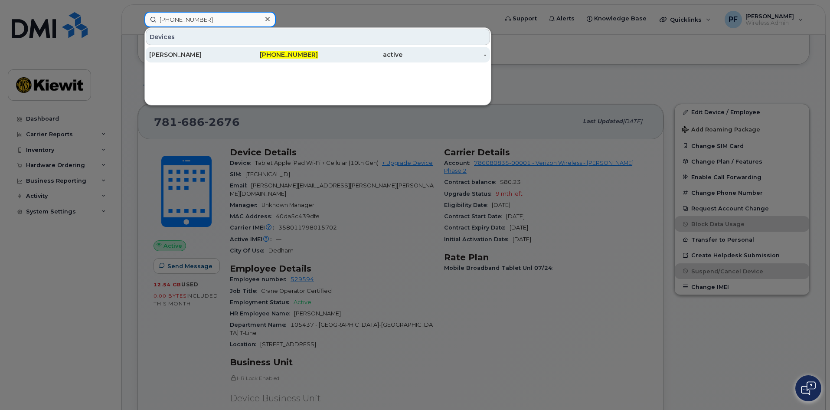
type input "860-936-1921"
click at [234, 59] on div "[PERSON_NAME]" at bounding box center [276, 55] width 85 height 16
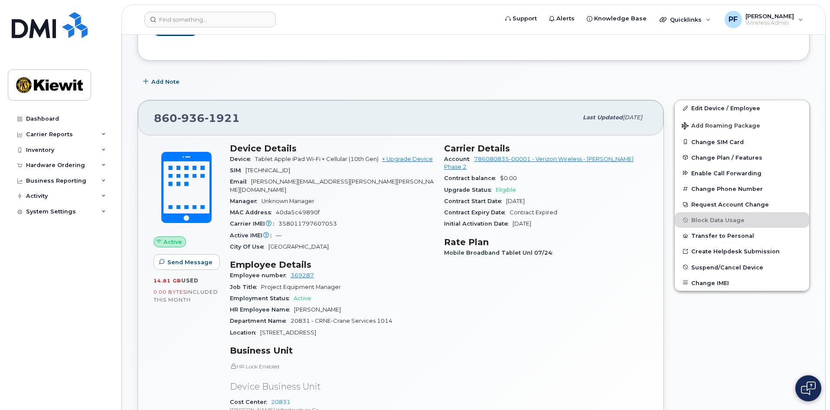
scroll to position [303, 0]
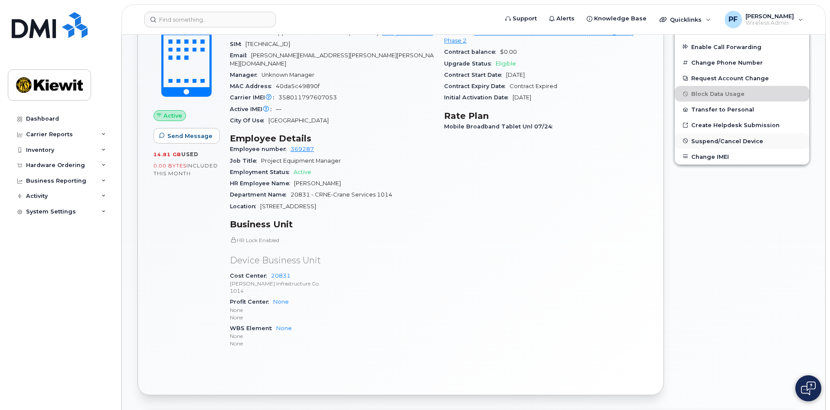
click at [704, 145] on button "Suspend/Cancel Device" at bounding box center [741, 141] width 134 height 16
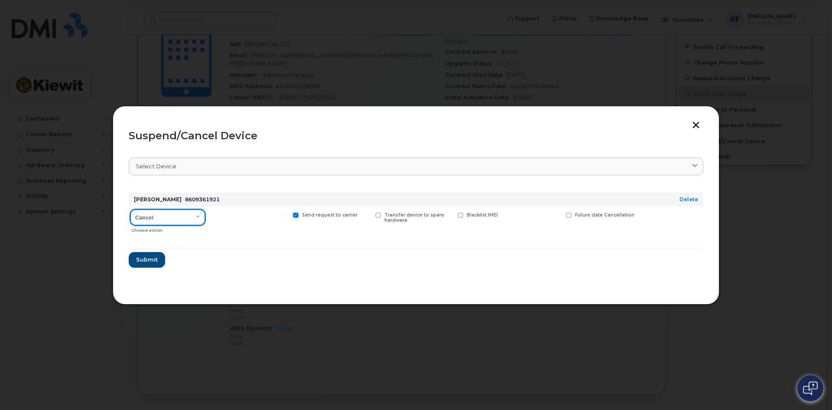
click at [180, 217] on select "Cancel Suspend - Reduced Rate Suspend - Full Rate Suspend - Lost Device/Stolen …" at bounding box center [167, 217] width 75 height 16
select select "[object Object]"
click at [130, 209] on select "Cancel Suspend - Reduced Rate Suspend - Full Rate Suspend - Lost Device/Stolen …" at bounding box center [167, 217] width 75 height 16
click at [262, 208] on div "Available for new activations/redeployments" at bounding box center [249, 221] width 80 height 31
click at [243, 217] on span "Available for new activations/redeployments" at bounding box center [252, 217] width 65 height 11
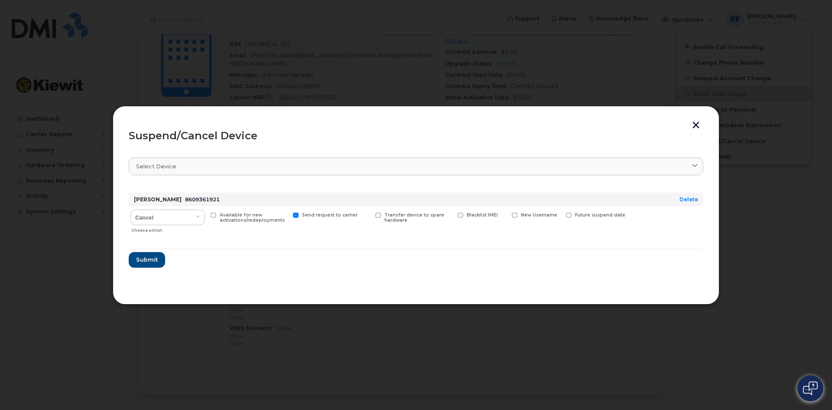
click at [205, 217] on input "Available for new activations/redeployments" at bounding box center [202, 214] width 4 height 4
checkbox input "true"
click at [156, 258] on span "Submit" at bounding box center [147, 259] width 22 height 8
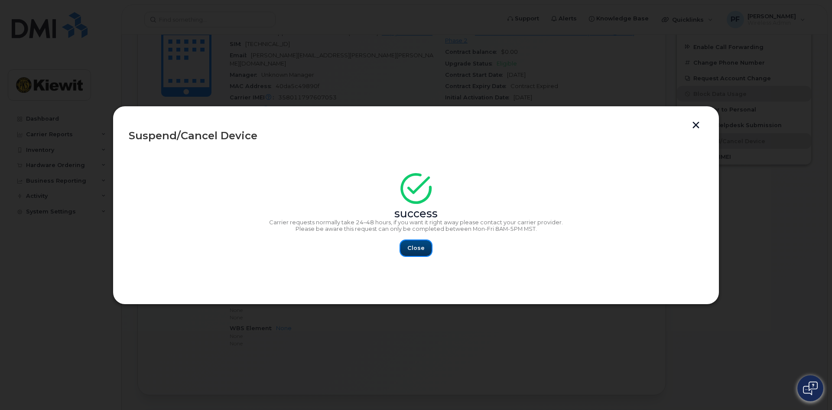
click at [414, 252] on button "Close" at bounding box center [416, 248] width 31 height 16
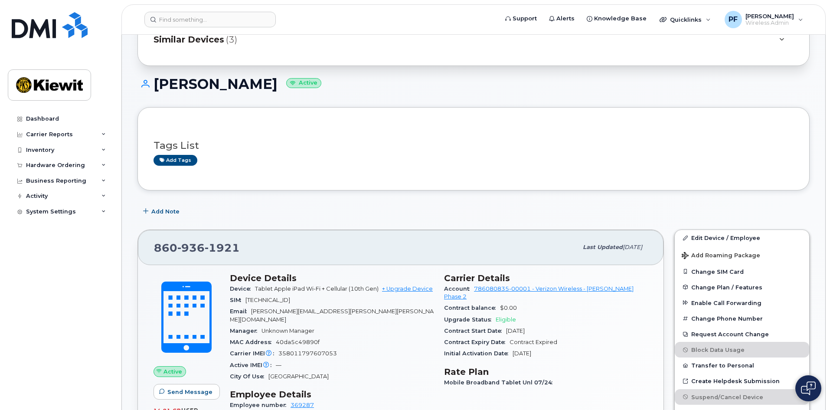
scroll to position [0, 0]
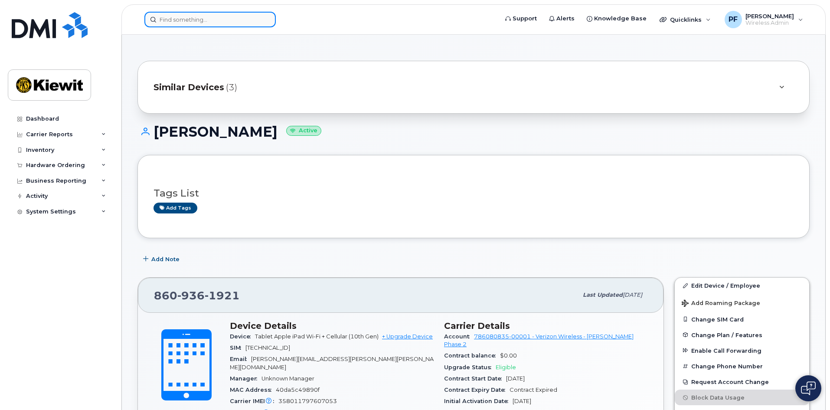
click at [206, 24] on input at bounding box center [209, 20] width 131 height 16
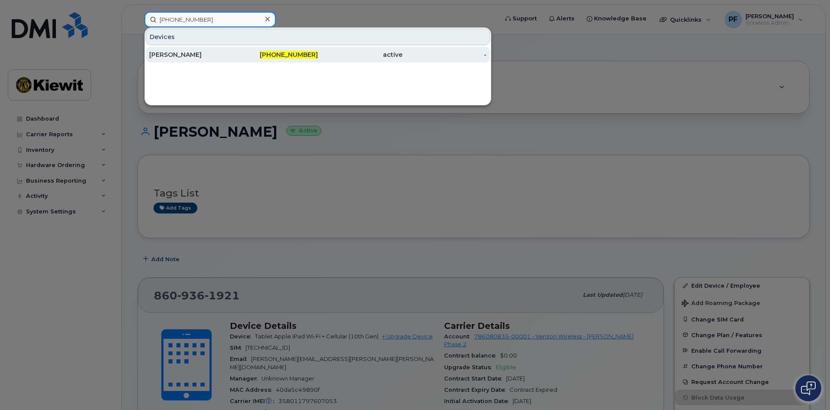
type input "[PHONE_NUMBER]"
click at [206, 54] on div "[PERSON_NAME]" at bounding box center [191, 54] width 85 height 9
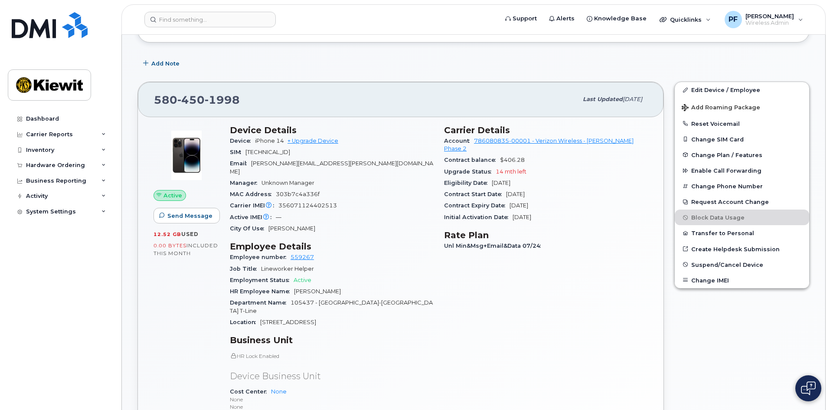
scroll to position [130, 0]
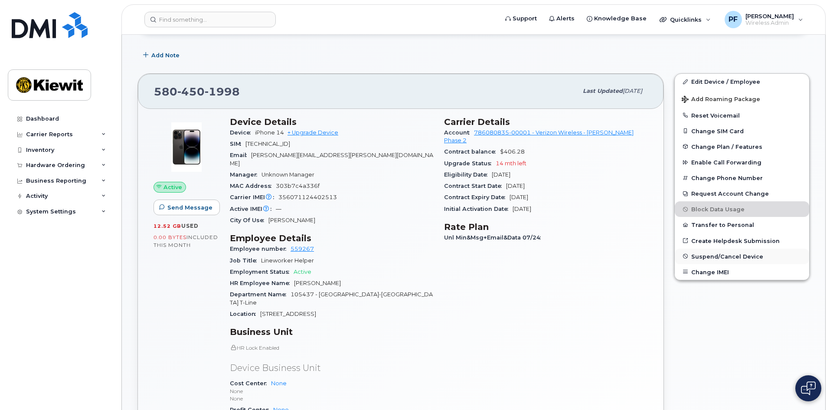
click at [718, 256] on span "Suspend/Cancel Device" at bounding box center [727, 256] width 72 height 7
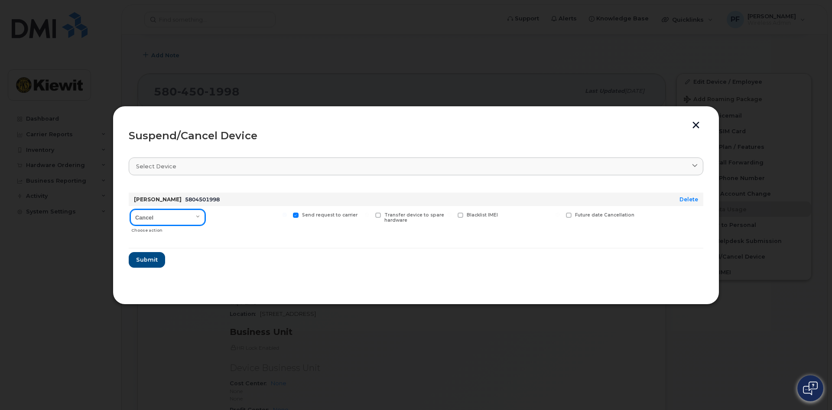
click at [195, 215] on select "Cancel Suspend - Reduced Rate Suspend - Full Rate Suspend - Lost Device/Stolen …" at bounding box center [167, 217] width 75 height 16
select select "[object Object]"
click at [130, 209] on select "Cancel Suspend - Reduced Rate Suspend - Full Rate Suspend - Lost Device/Stolen …" at bounding box center [167, 217] width 75 height 16
click at [224, 225] on div "Available for new activations/redeployments" at bounding box center [249, 221] width 80 height 31
click at [235, 216] on span "Available for new activations/redeployments" at bounding box center [252, 217] width 65 height 11
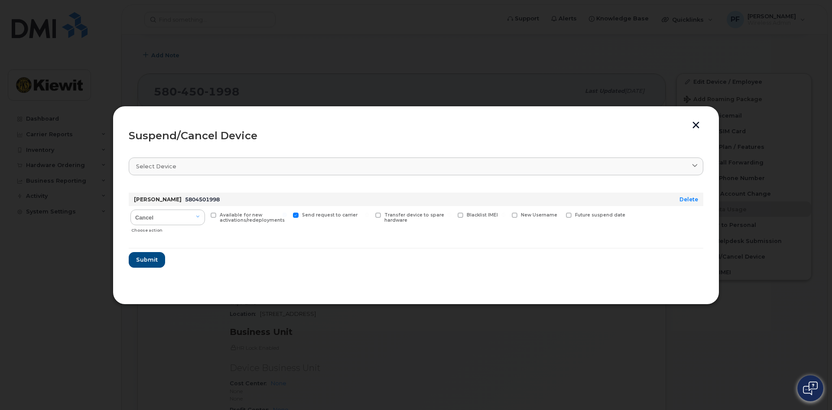
click at [205, 216] on input "Available for new activations/redeployments" at bounding box center [202, 214] width 4 height 4
checkbox input "true"
click at [151, 261] on span "Submit" at bounding box center [147, 259] width 22 height 8
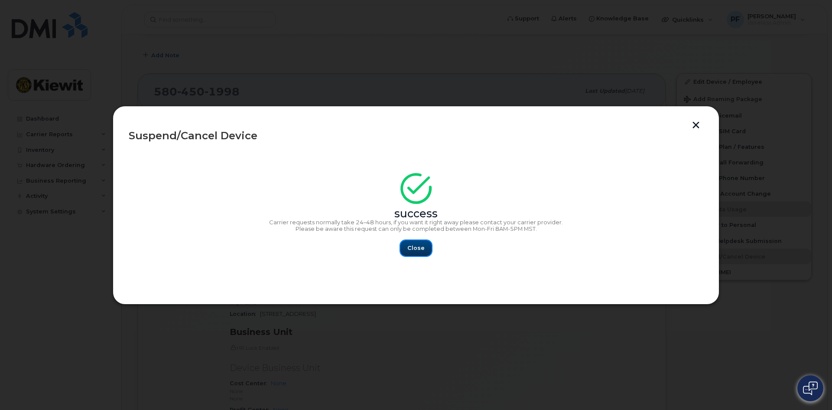
click at [414, 251] on span "Close" at bounding box center [415, 248] width 17 height 8
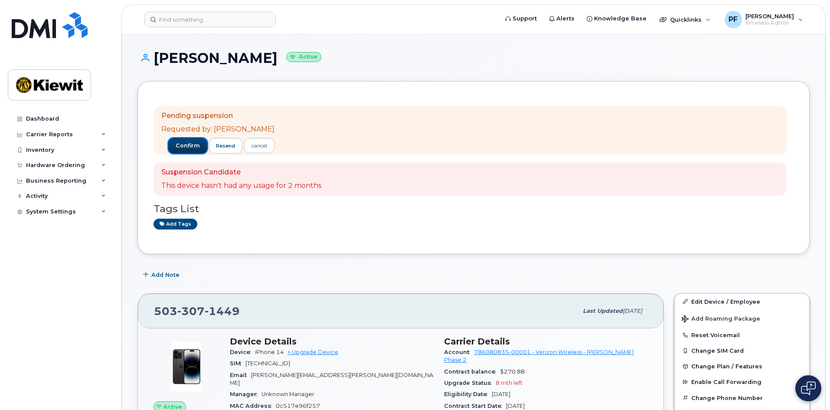
click at [168, 143] on button "confirm" at bounding box center [187, 146] width 39 height 16
click at [182, 149] on span "confirm" at bounding box center [188, 146] width 24 height 8
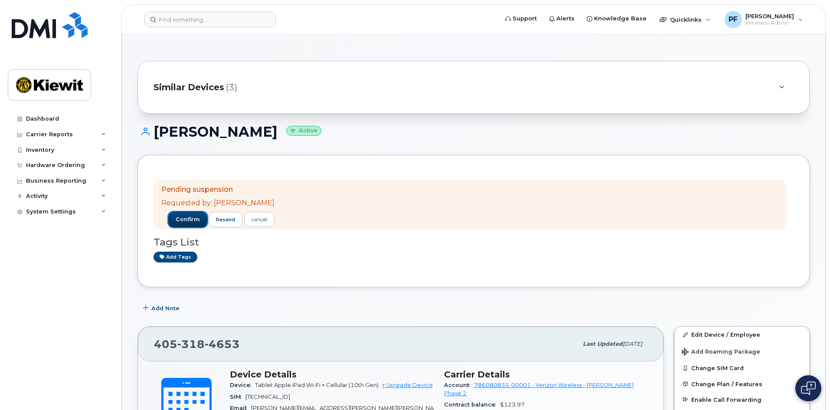
click at [176, 218] on span "confirm" at bounding box center [188, 219] width 24 height 8
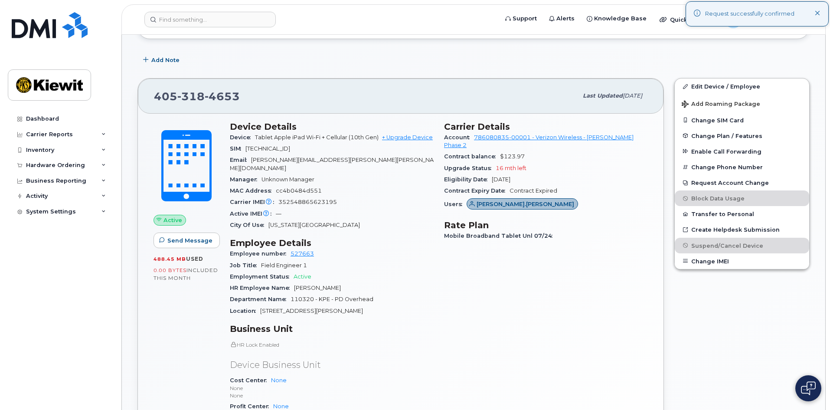
scroll to position [217, 0]
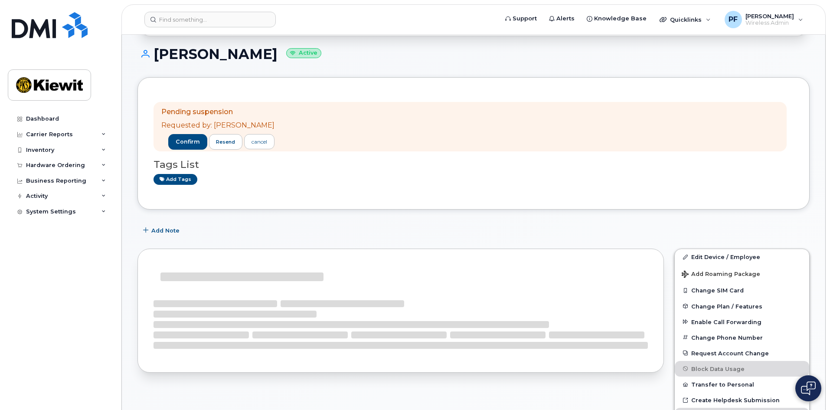
scroll to position [173, 0]
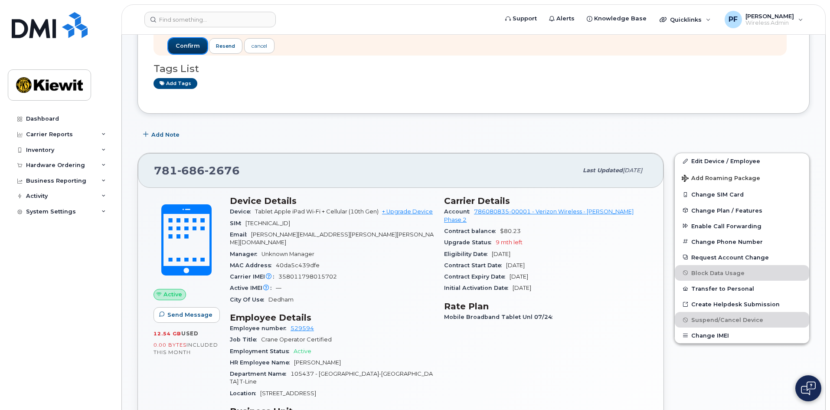
click at [182, 45] on span "confirm" at bounding box center [188, 46] width 24 height 8
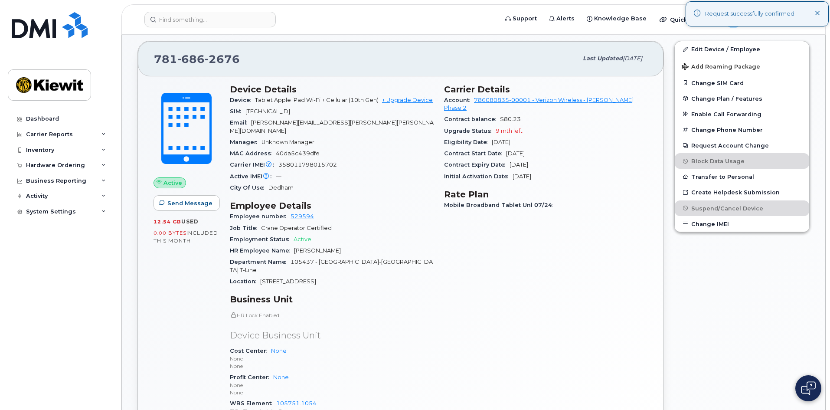
scroll to position [390, 0]
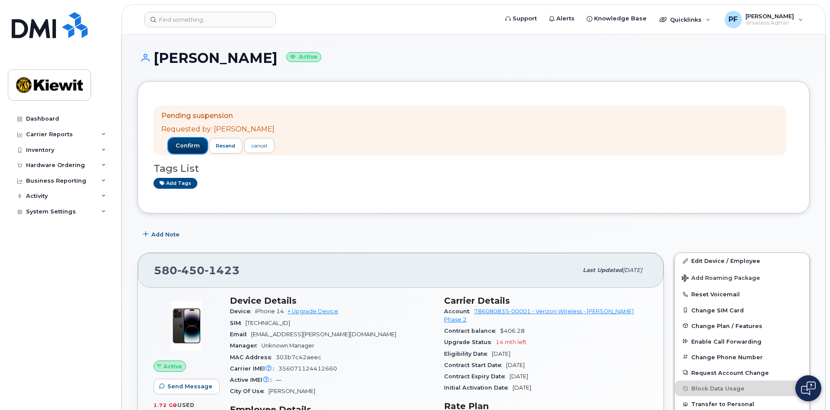
click at [185, 149] on span "confirm" at bounding box center [188, 146] width 24 height 8
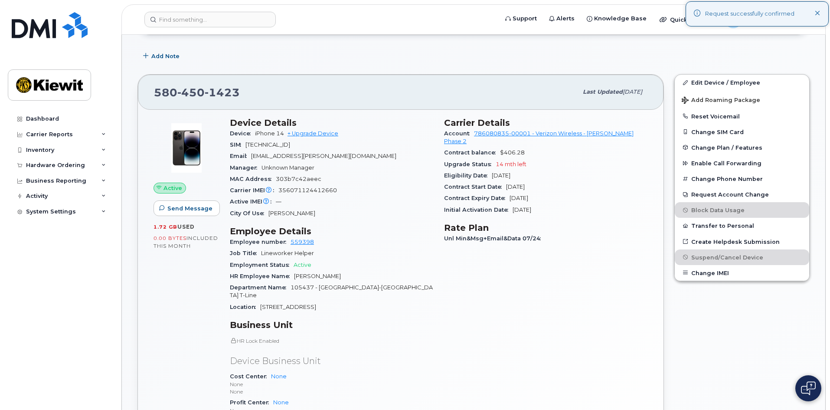
scroll to position [260, 0]
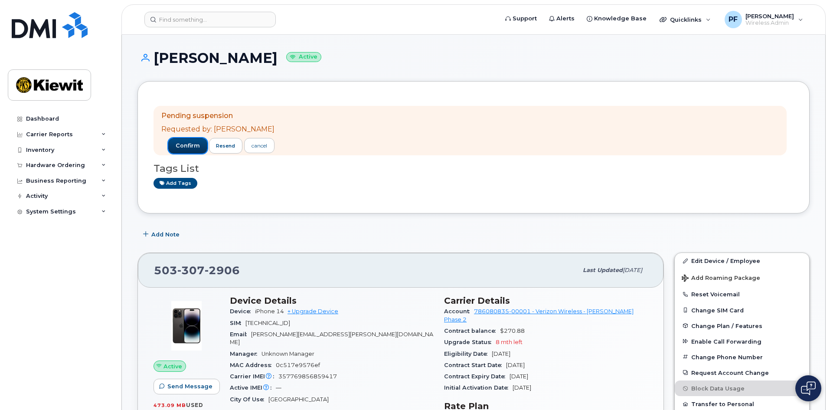
click at [179, 142] on span "confirm" at bounding box center [188, 146] width 24 height 8
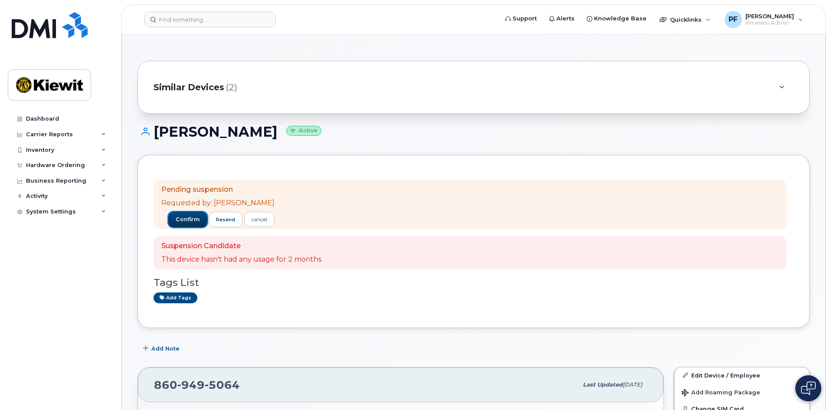
click at [174, 214] on button "confirm" at bounding box center [187, 220] width 39 height 16
